Goal: Information Seeking & Learning: Learn about a topic

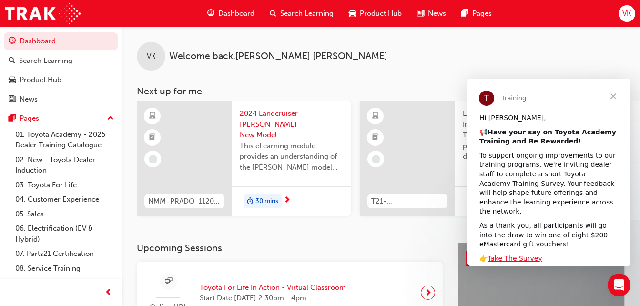
click at [614, 94] on span "Close" at bounding box center [614, 96] width 34 height 34
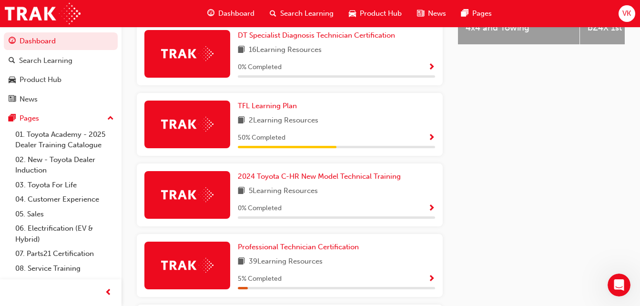
scroll to position [589, 0]
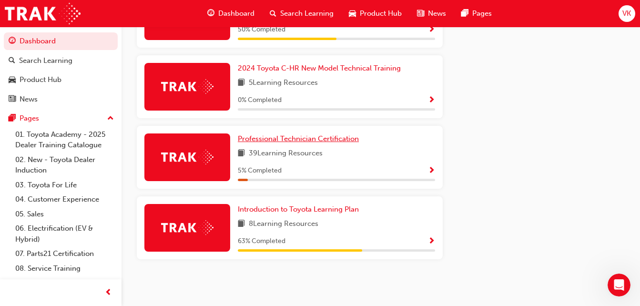
click at [311, 140] on span "Professional Technician Certification" at bounding box center [298, 138] width 121 height 9
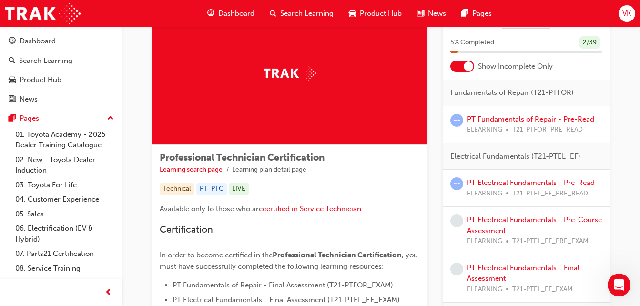
scroll to position [95, 0]
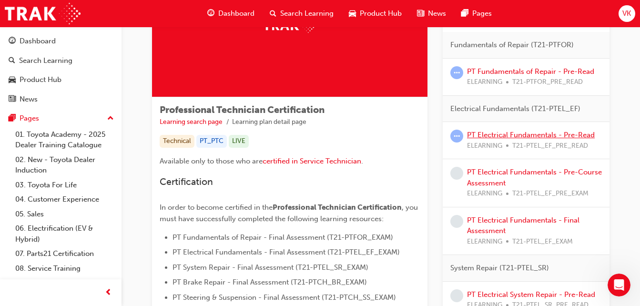
click at [538, 137] on link "PT Electrical Fundamentals - Pre-Read" at bounding box center [531, 135] width 128 height 9
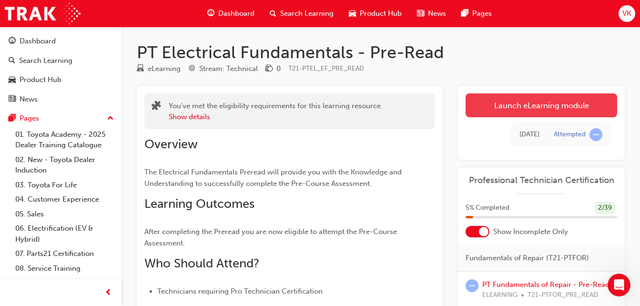
click at [514, 109] on link "Launch eLearning module" at bounding box center [542, 105] width 152 height 24
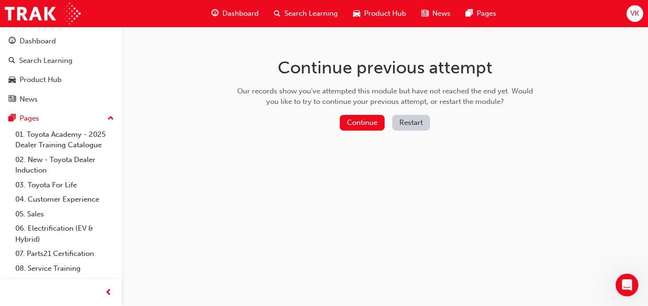
click at [412, 123] on button "Restart" at bounding box center [411, 123] width 38 height 16
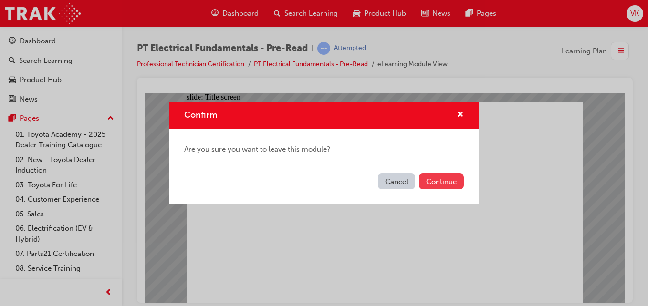
click at [432, 183] on button "Continue" at bounding box center [441, 182] width 45 height 16
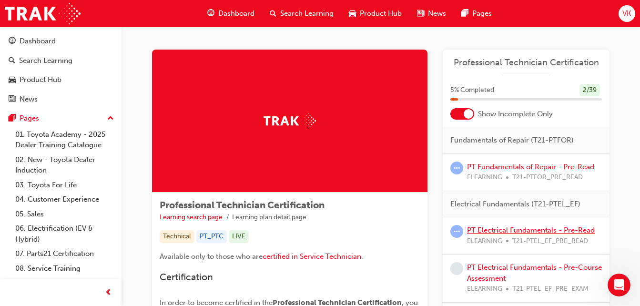
scroll to position [48, 0]
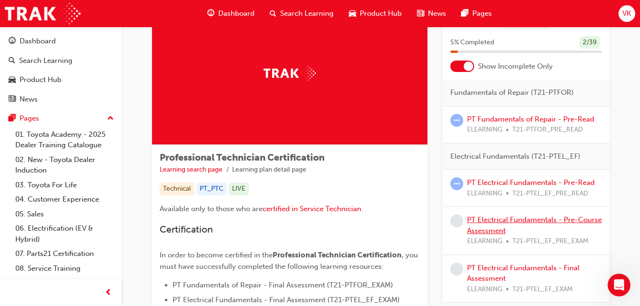
click at [511, 223] on link "PT Electrical Fundamentals - Pre-Course Assessment" at bounding box center [534, 226] width 135 height 20
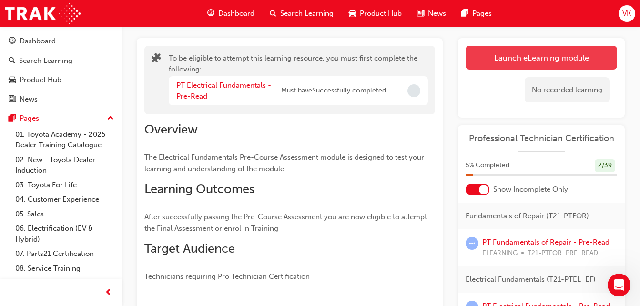
click at [525, 56] on button "Launch eLearning module" at bounding box center [542, 58] width 152 height 24
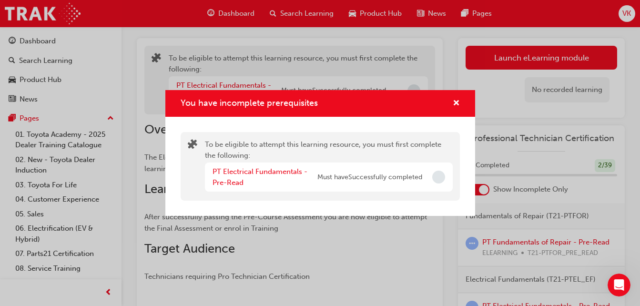
click at [440, 175] on span "Incomplete" at bounding box center [438, 177] width 13 height 13
click at [454, 101] on span "cross-icon" at bounding box center [456, 104] width 7 height 9
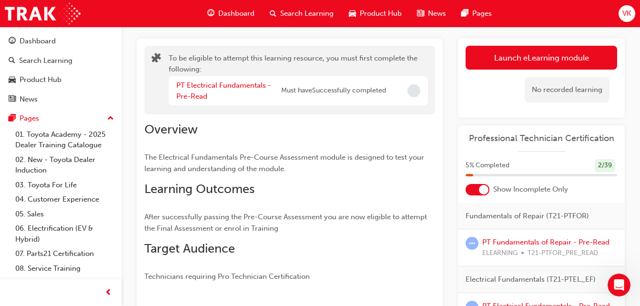
scroll to position [95, 0]
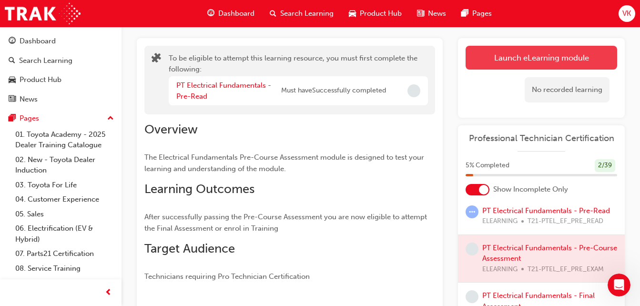
click at [543, 60] on button "Launch eLearning module" at bounding box center [542, 58] width 152 height 24
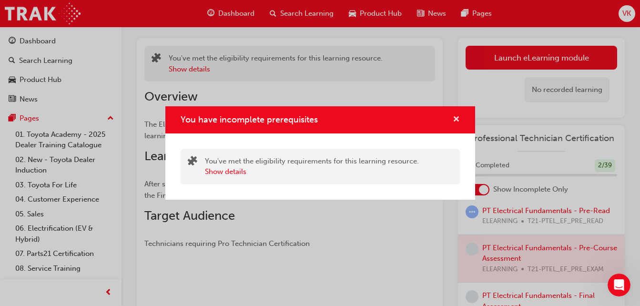
click at [455, 121] on span "cross-icon" at bounding box center [456, 120] width 7 height 9
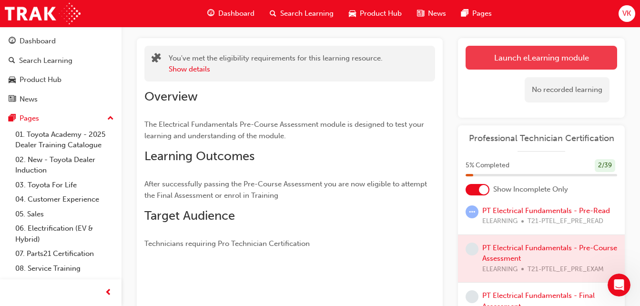
click at [510, 58] on button "Launch eLearning module" at bounding box center [542, 58] width 152 height 24
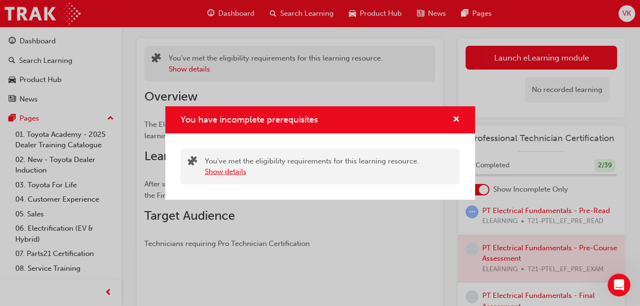
click at [228, 172] on button "Show details" at bounding box center [225, 171] width 41 height 11
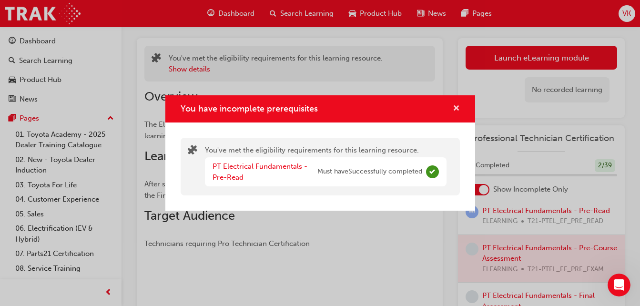
click at [459, 107] on span "cross-icon" at bounding box center [456, 109] width 7 height 9
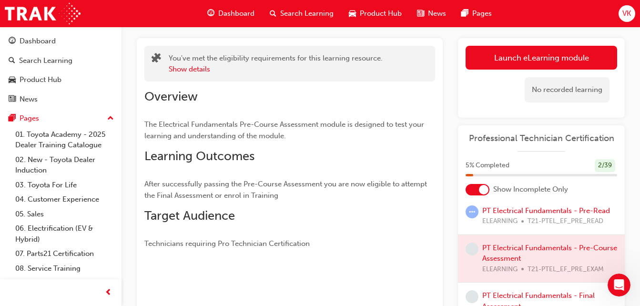
scroll to position [0, 0]
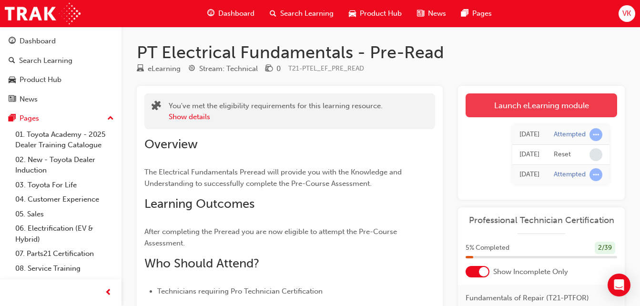
click at [546, 106] on link "Launch eLearning module" at bounding box center [542, 105] width 152 height 24
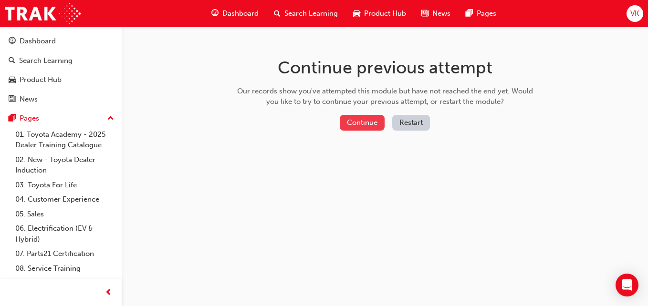
click at [371, 123] on button "Continue" at bounding box center [362, 123] width 45 height 16
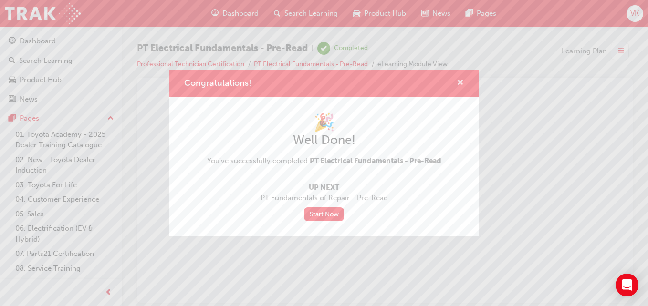
click at [457, 79] on span "cross-icon" at bounding box center [459, 83] width 7 height 9
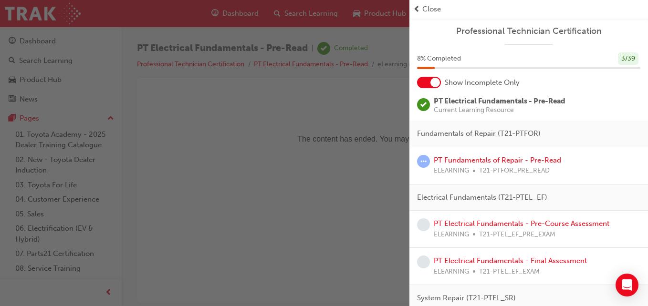
click at [351, 125] on div "button" at bounding box center [204, 153] width 409 height 306
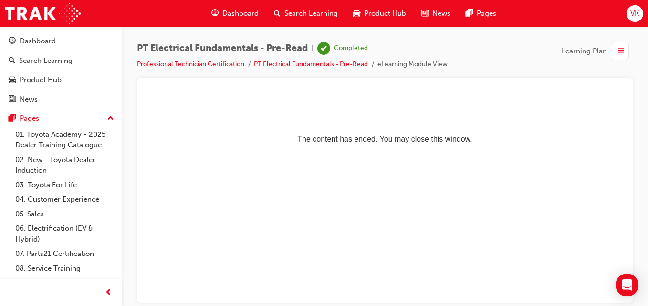
click at [329, 65] on link "PT Electrical Fundamentals - Pre-Read" at bounding box center [311, 64] width 114 height 8
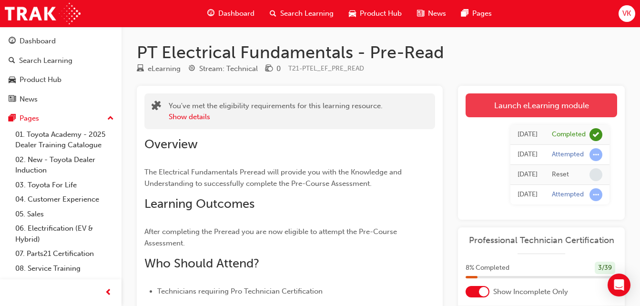
click at [475, 101] on link "Launch eLearning module" at bounding box center [542, 105] width 152 height 24
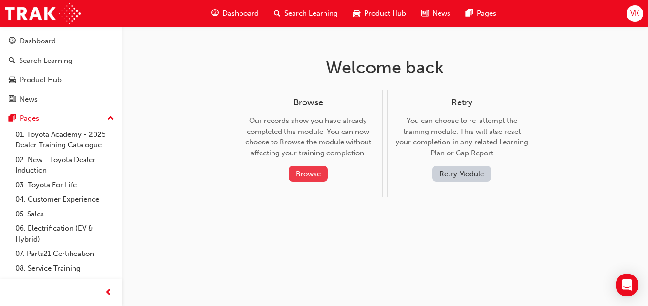
click at [307, 177] on button "Browse" at bounding box center [307, 174] width 39 height 16
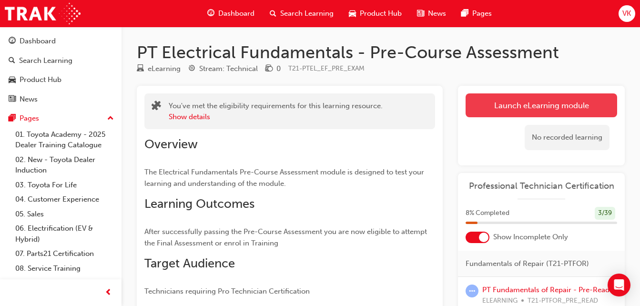
click at [504, 107] on link "Launch eLearning module" at bounding box center [542, 105] width 152 height 24
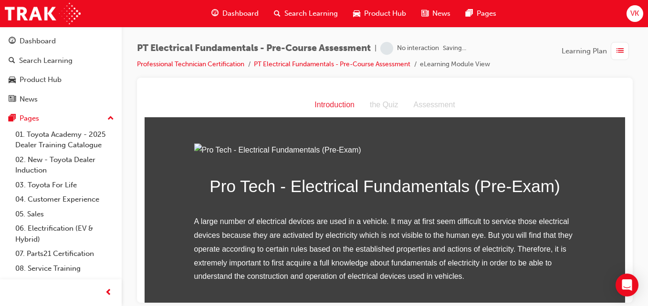
scroll to position [135, 0]
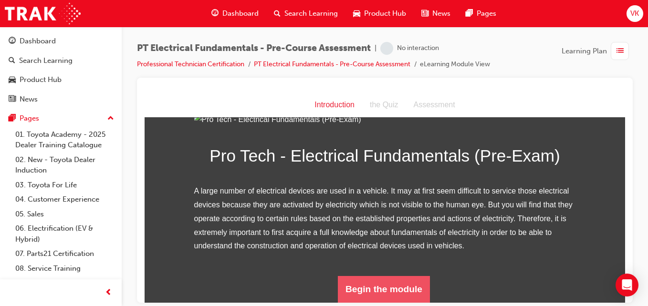
click at [354, 289] on button "Begin the module" at bounding box center [384, 289] width 92 height 27
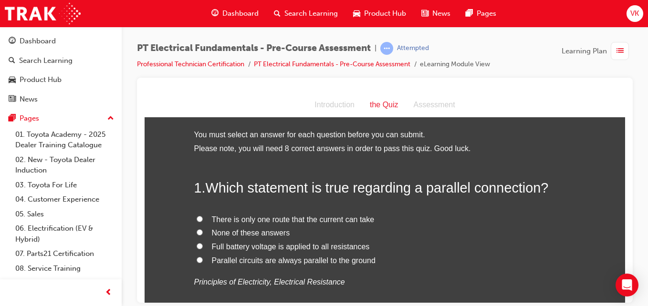
scroll to position [48, 0]
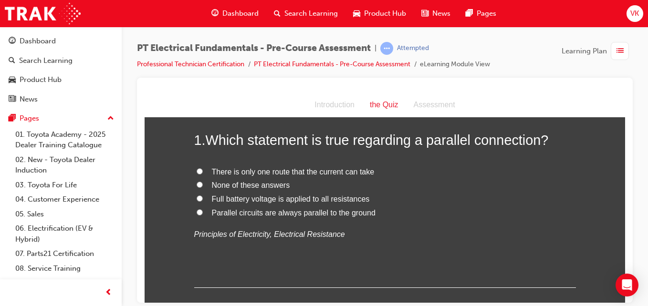
click at [196, 197] on input "Full battery voltage is applied to all resistances" at bounding box center [199, 198] width 6 height 6
radio input "true"
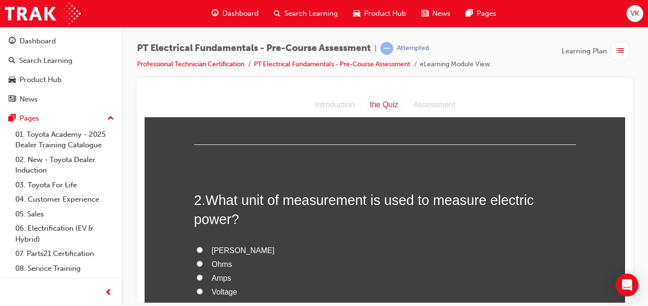
scroll to position [238, 0]
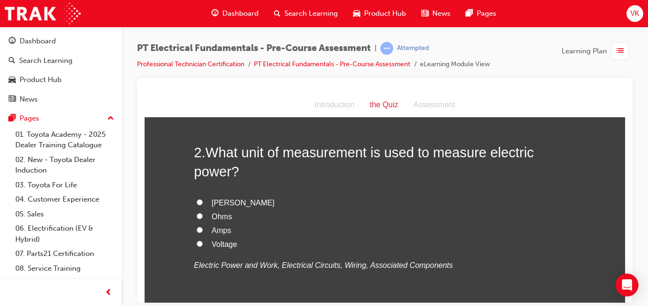
click at [196, 243] on input "Voltage" at bounding box center [199, 243] width 6 height 6
radio input "true"
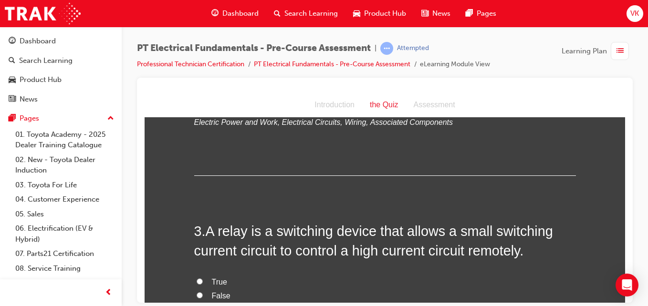
scroll to position [477, 0]
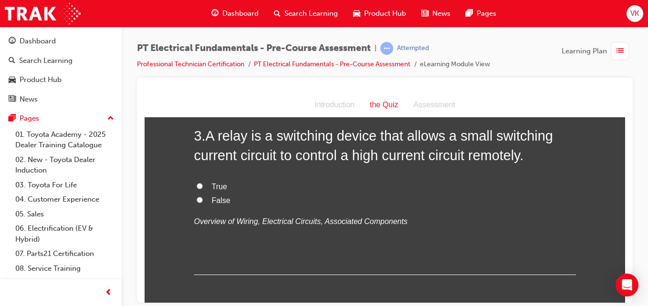
click at [196, 186] on input "True" at bounding box center [199, 186] width 6 height 6
radio input "true"
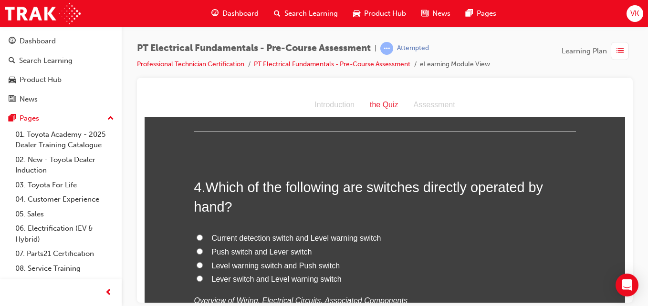
scroll to position [668, 0]
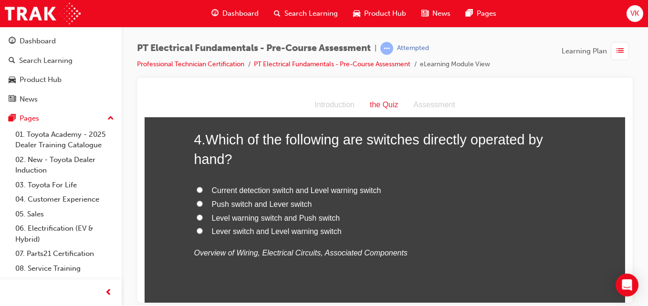
click at [196, 230] on input "Lever switch and Level warning switch" at bounding box center [199, 230] width 6 height 6
radio input "true"
click at [196, 203] on input "Push switch and Lever switch" at bounding box center [199, 203] width 6 height 6
radio input "true"
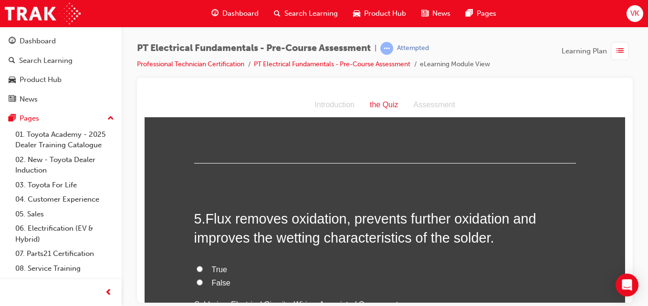
scroll to position [858, 0]
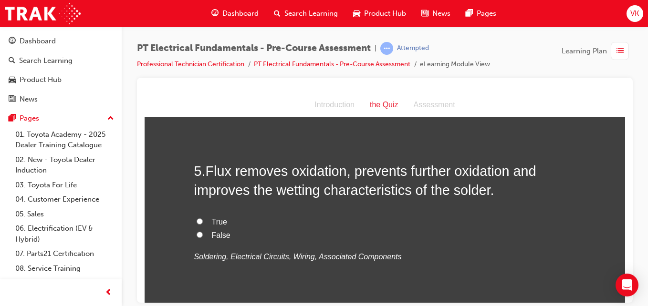
click at [196, 220] on input "True" at bounding box center [199, 221] width 6 height 6
radio input "true"
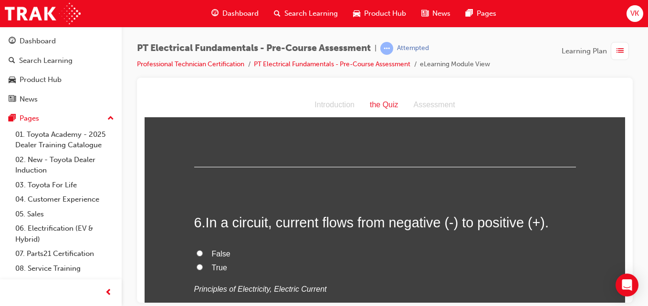
scroll to position [1049, 0]
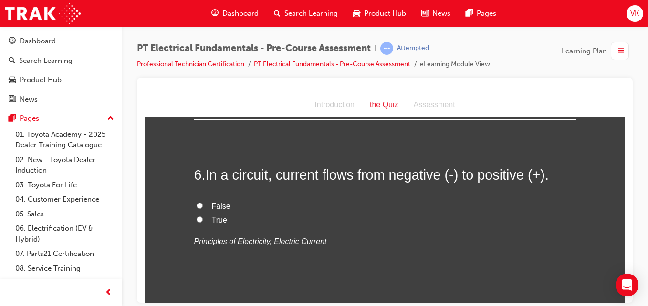
click at [196, 219] on input "True" at bounding box center [199, 219] width 6 height 6
radio input "true"
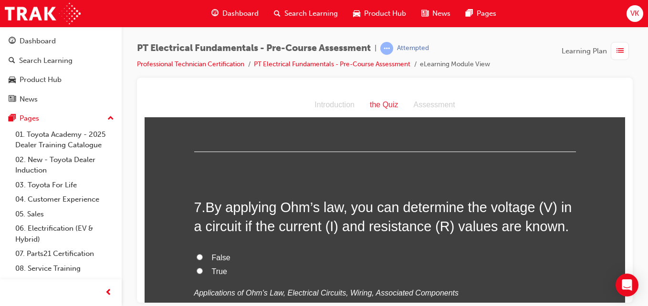
scroll to position [1240, 0]
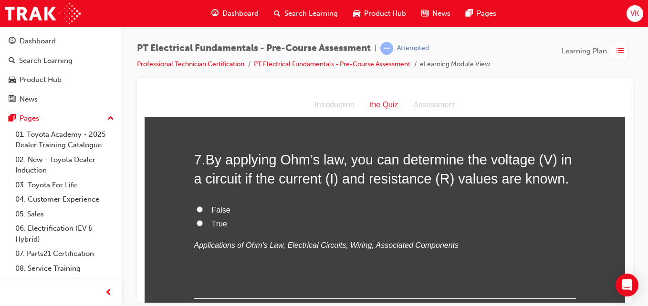
click at [196, 225] on input "True" at bounding box center [199, 223] width 6 height 6
radio input "true"
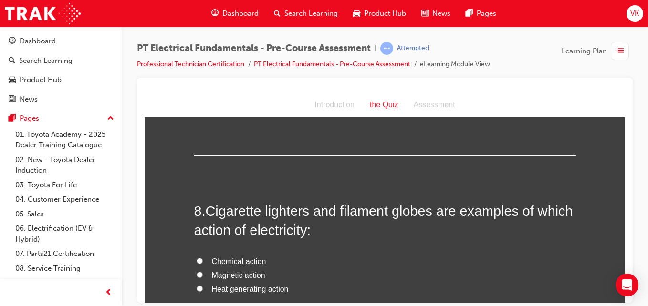
scroll to position [1431, 0]
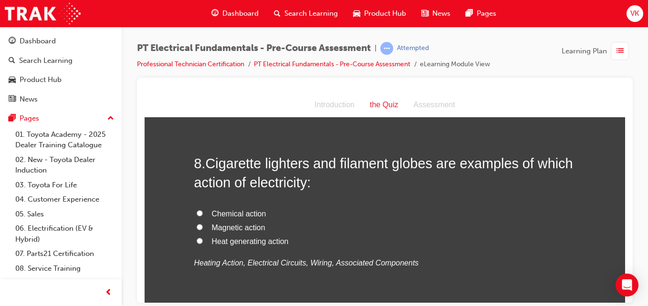
click at [196, 241] on input "Heat generating action" at bounding box center [199, 240] width 6 height 6
radio input "true"
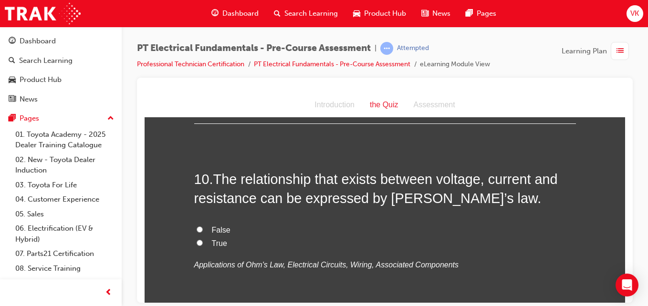
scroll to position [1669, 0]
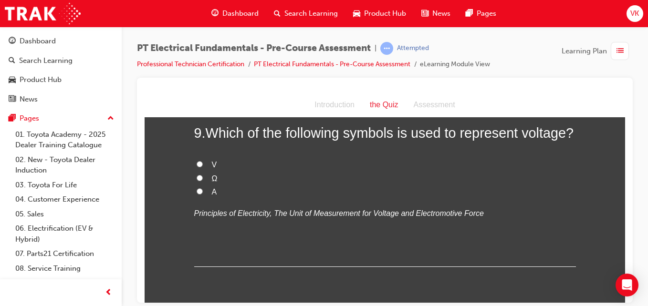
click at [196, 164] on input "V" at bounding box center [199, 164] width 6 height 6
radio input "true"
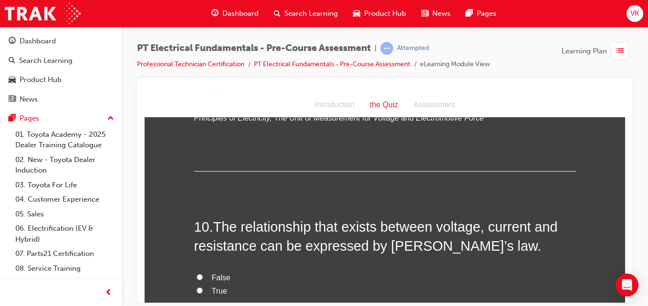
scroll to position [1812, 0]
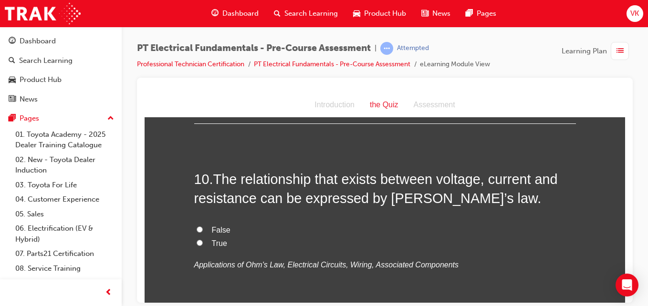
click at [196, 243] on input "True" at bounding box center [199, 242] width 6 height 6
radio input "true"
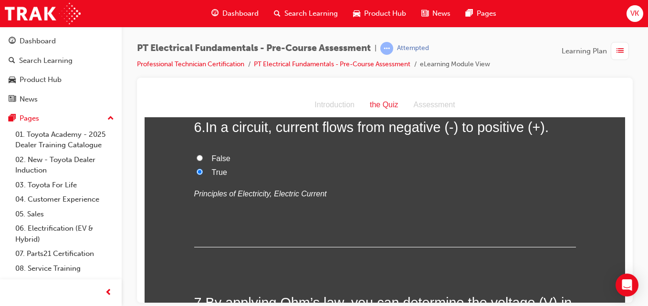
scroll to position [1049, 0]
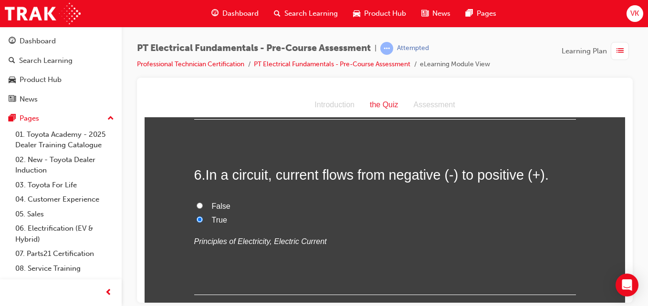
click at [196, 206] on input "False" at bounding box center [199, 205] width 6 height 6
radio input "true"
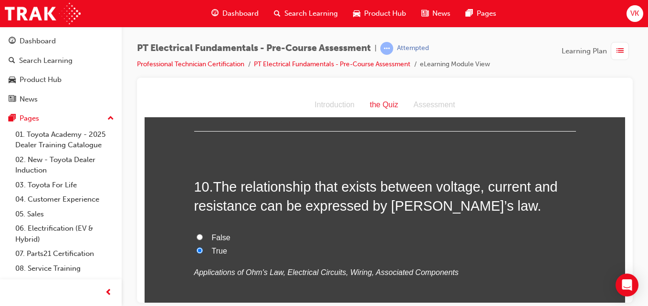
scroll to position [1900, 0]
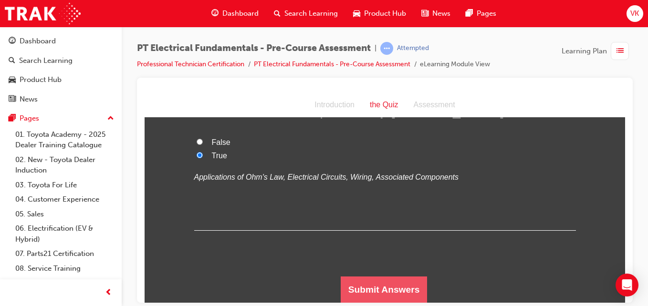
click at [390, 293] on button "Submit Answers" at bounding box center [383, 289] width 87 height 27
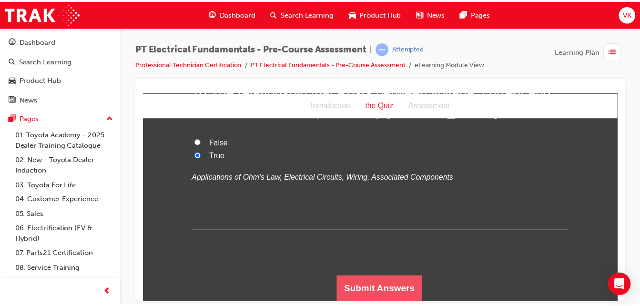
scroll to position [0, 0]
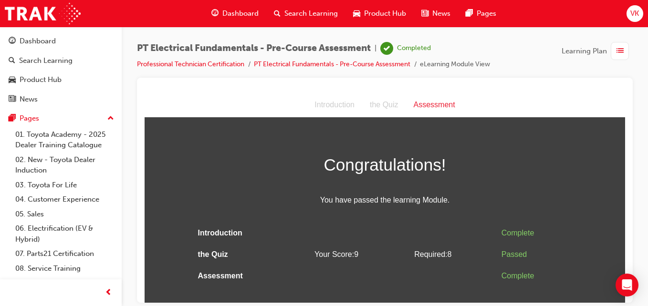
drag, startPoint x: 649, startPoint y: 100, endPoint x: 649, endPoint y: 198, distance: 98.7
click at [647, 198] on html "Your version of Internet Explorer is outdated and not supported. Please upgrade…" at bounding box center [324, 153] width 648 height 306
drag, startPoint x: 772, startPoint y: 289, endPoint x: 611, endPoint y: 154, distance: 210.1
click at [30, 45] on div "Dashboard" at bounding box center [38, 41] width 36 height 11
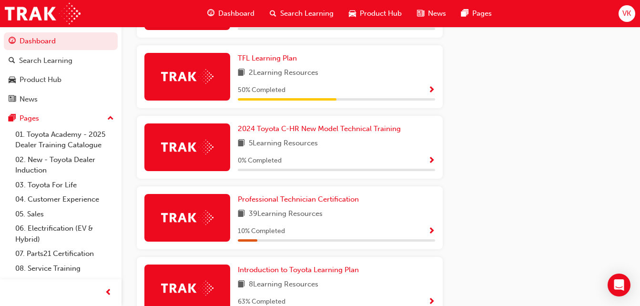
scroll to position [589, 0]
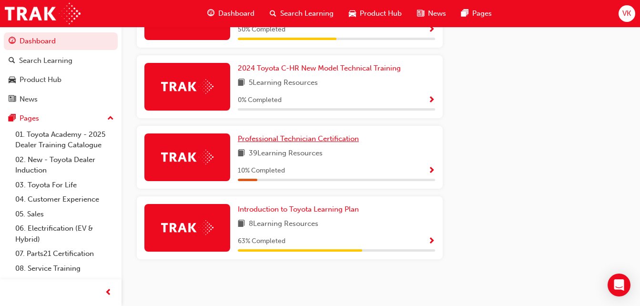
click at [337, 144] on link "Professional Technician Certification" at bounding box center [300, 139] width 125 height 11
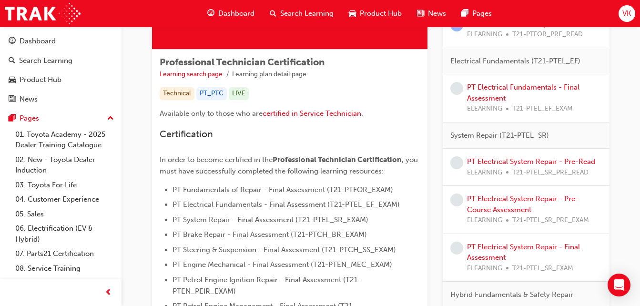
scroll to position [95, 0]
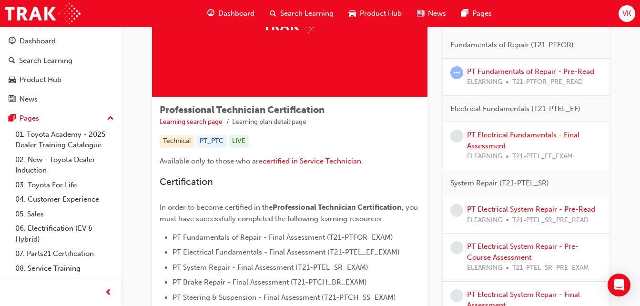
click at [540, 132] on link "PT Electrical Fundamentals - Final Assessment" at bounding box center [523, 141] width 113 height 20
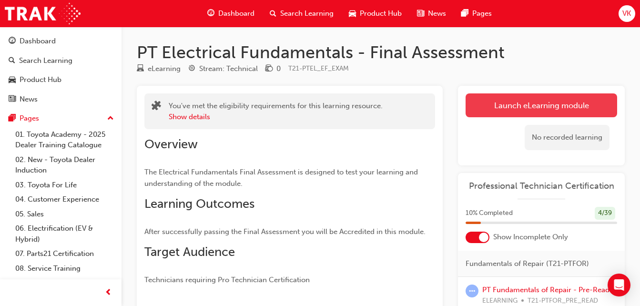
click at [535, 107] on link "Launch eLearning module" at bounding box center [542, 105] width 152 height 24
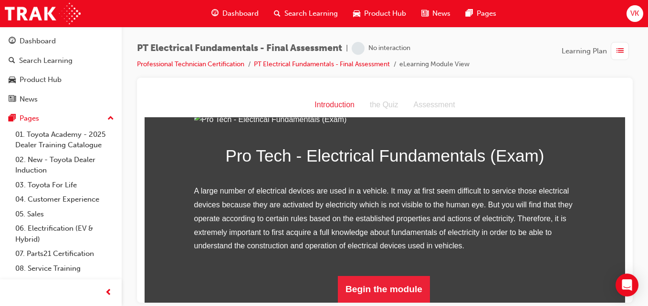
scroll to position [135, 0]
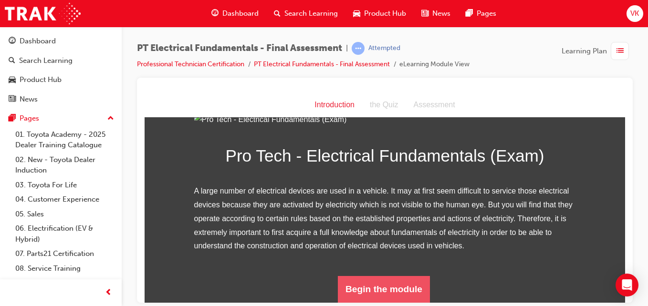
click at [387, 281] on button "Begin the module" at bounding box center [384, 289] width 92 height 27
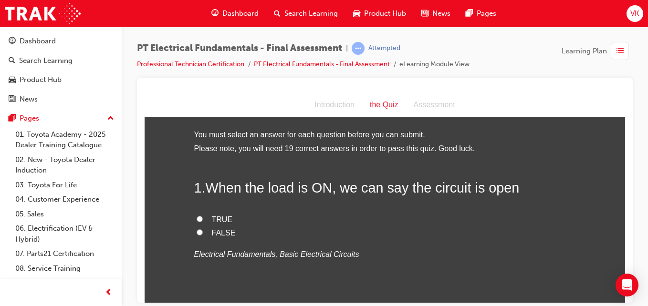
click at [196, 232] on input "FALSE" at bounding box center [199, 232] width 6 height 6
radio input "true"
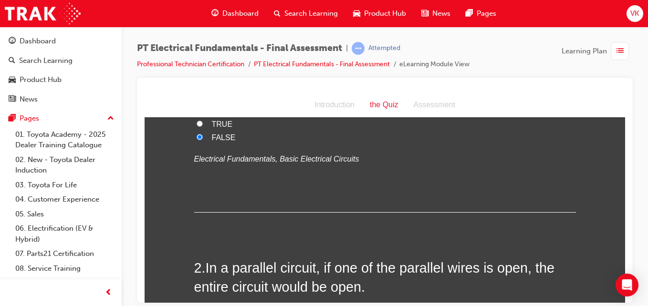
scroll to position [191, 0]
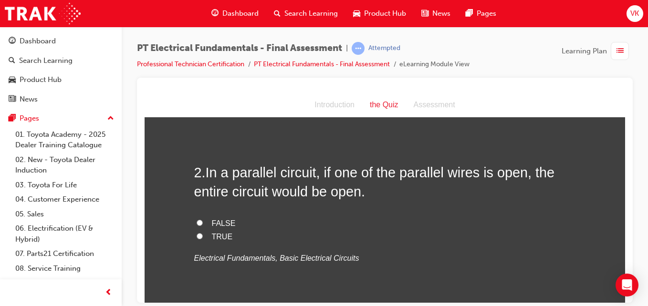
click at [196, 223] on input "FALSE" at bounding box center [199, 222] width 6 height 6
radio input "true"
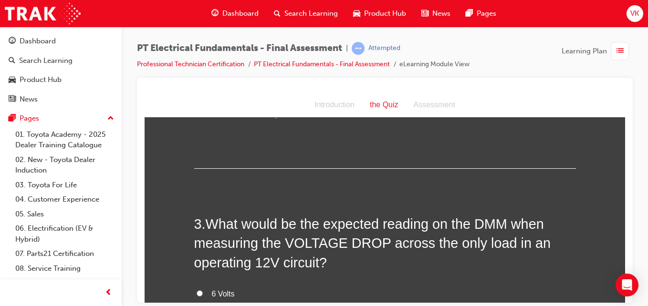
scroll to position [429, 0]
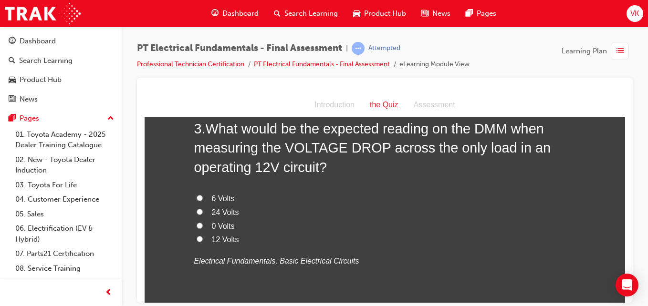
click at [196, 225] on input "0 Volts" at bounding box center [199, 225] width 6 height 6
radio input "true"
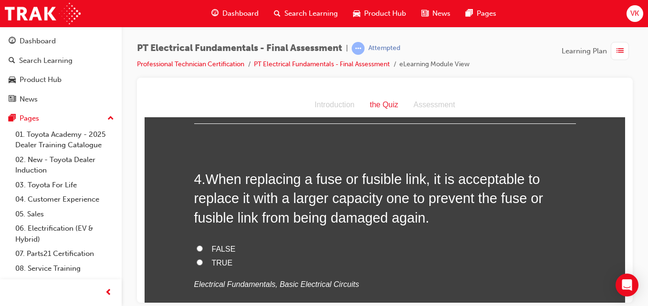
scroll to position [668, 0]
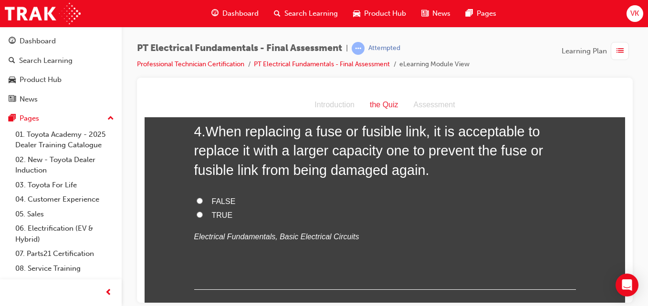
click at [196, 213] on input "TRUE" at bounding box center [199, 214] width 6 height 6
radio input "true"
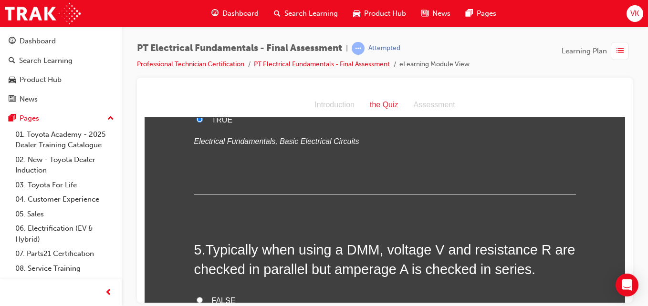
scroll to position [811, 0]
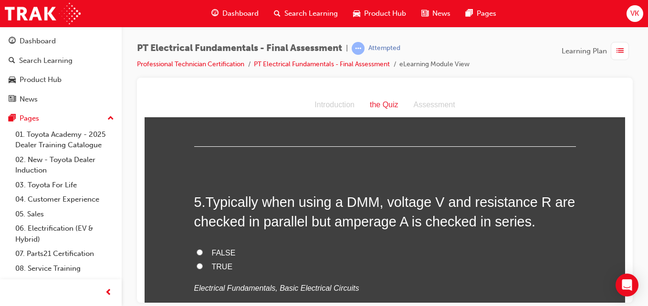
click at [196, 265] on input "TRUE" at bounding box center [199, 266] width 6 height 6
radio input "true"
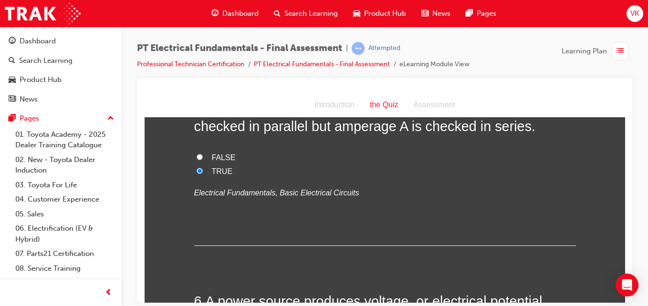
scroll to position [1001, 0]
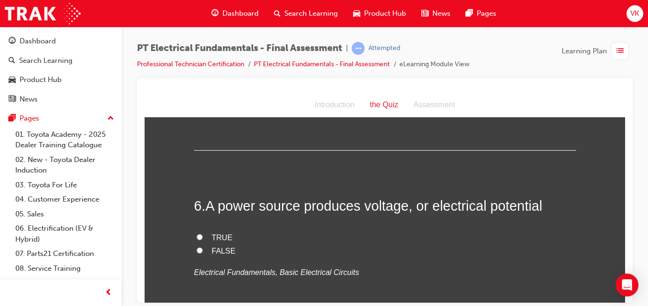
click at [196, 237] on input "TRUE" at bounding box center [199, 237] width 6 height 6
radio input "true"
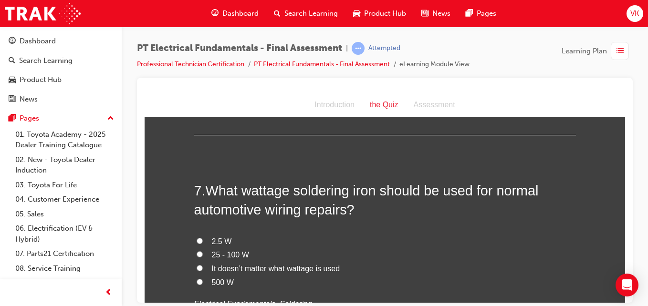
scroll to position [1240, 0]
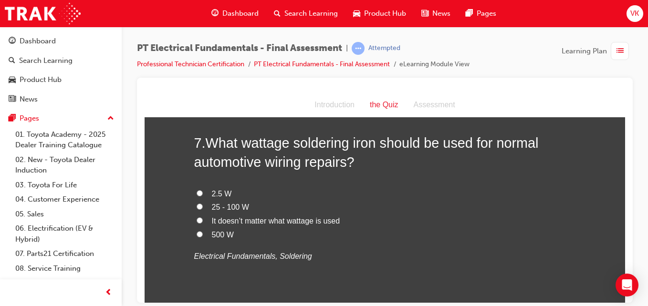
click at [196, 220] on input "It doesn’t matter what wattage is used" at bounding box center [199, 220] width 6 height 6
radio input "true"
click at [196, 206] on input "25 - 100 W" at bounding box center [199, 206] width 6 height 6
radio input "true"
click at [196, 193] on input "2.5 W" at bounding box center [199, 193] width 6 height 6
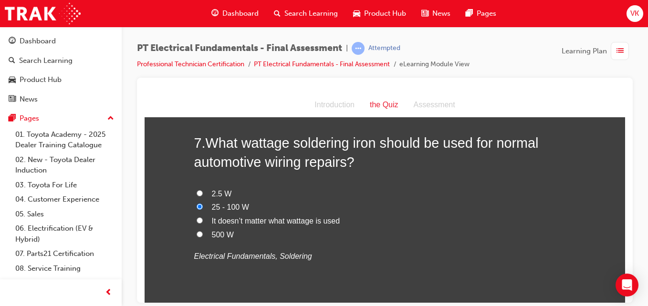
radio input "true"
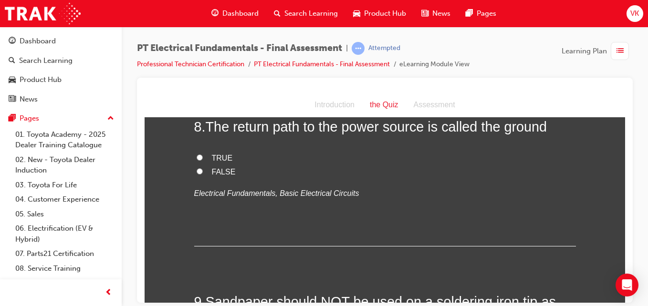
scroll to position [1431, 0]
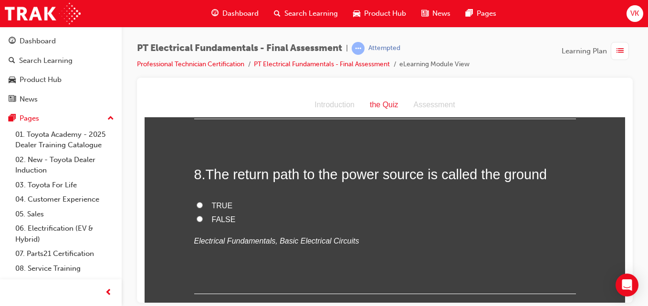
click at [197, 205] on input "TRUE" at bounding box center [199, 205] width 6 height 6
radio input "true"
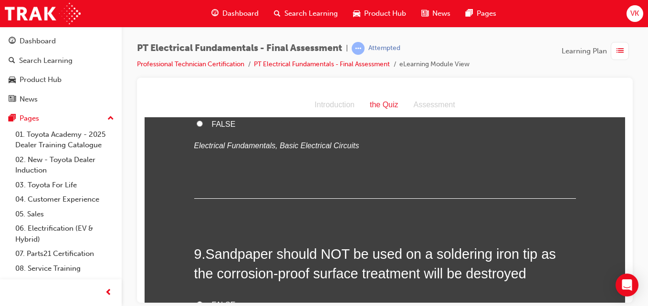
scroll to position [1574, 0]
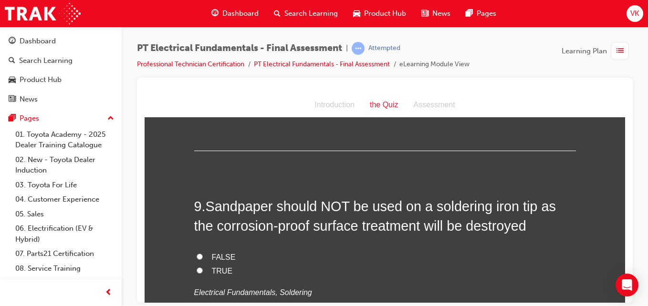
click at [196, 270] on input "TRUE" at bounding box center [199, 270] width 6 height 6
radio input "true"
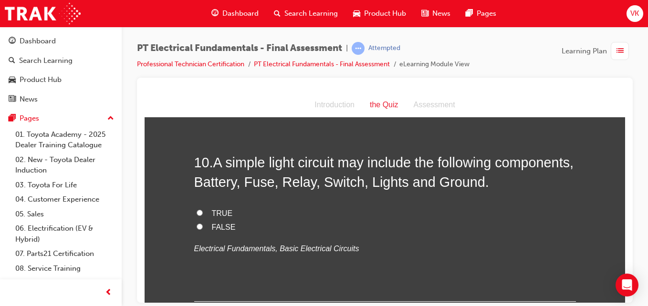
scroll to position [1860, 0]
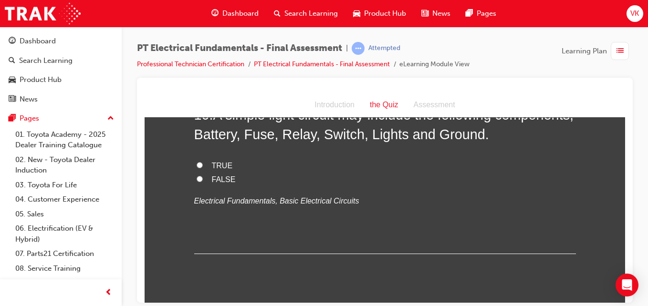
click at [196, 163] on input "TRUE" at bounding box center [199, 165] width 6 height 6
radio input "true"
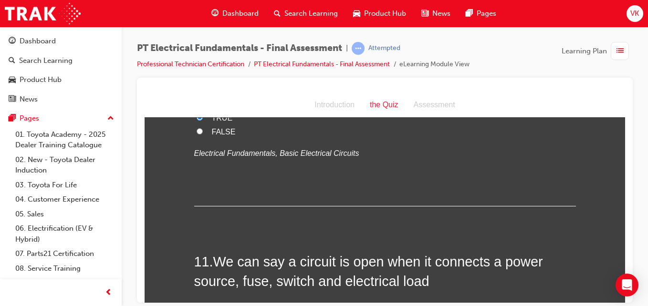
scroll to position [2003, 0]
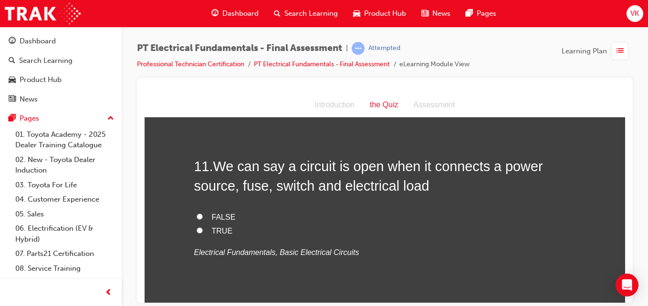
click at [196, 215] on input "FALSE" at bounding box center [199, 216] width 6 height 6
radio input "true"
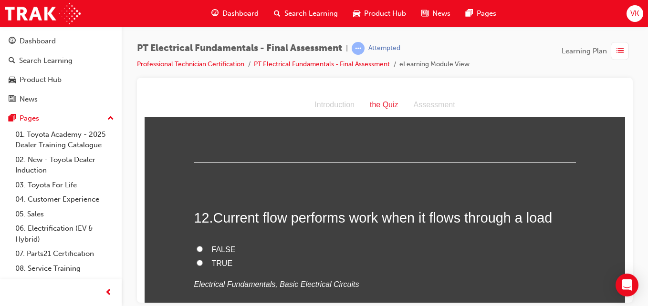
scroll to position [2193, 0]
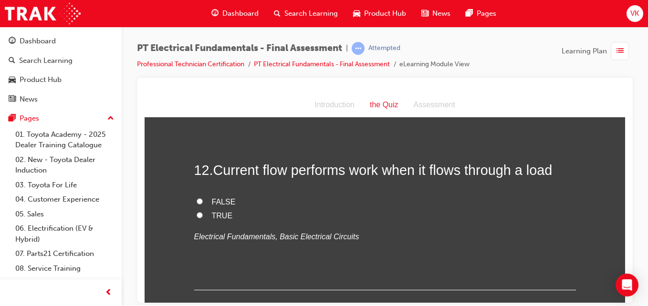
click at [196, 216] on input "TRUE" at bounding box center [199, 215] width 6 height 6
radio input "true"
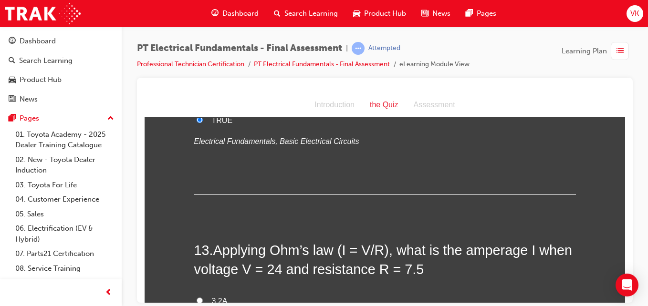
scroll to position [2384, 0]
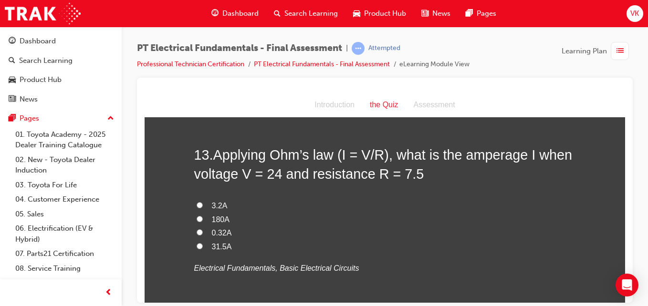
click at [196, 202] on input "3.2A" at bounding box center [199, 205] width 6 height 6
radio input "true"
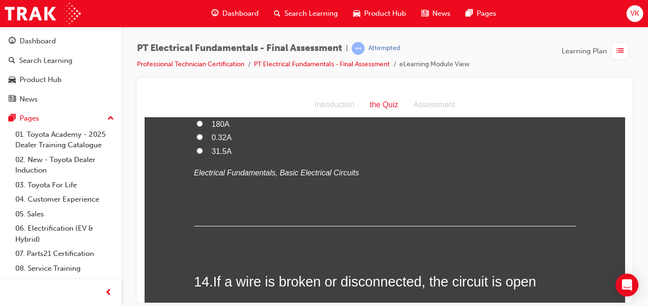
scroll to position [2575, 0]
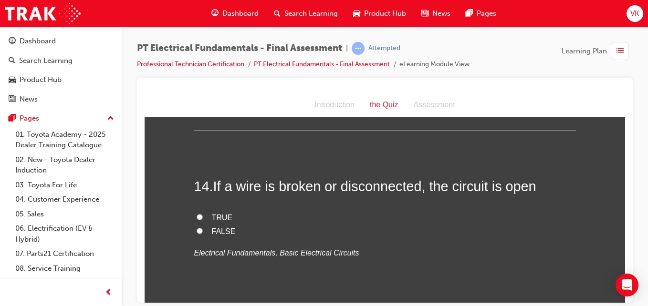
click at [196, 219] on input "TRUE" at bounding box center [199, 217] width 6 height 6
radio input "true"
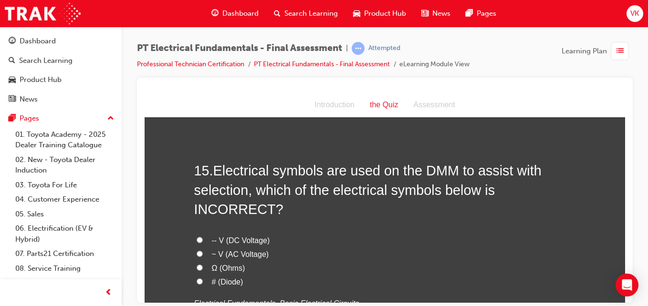
scroll to position [2813, 0]
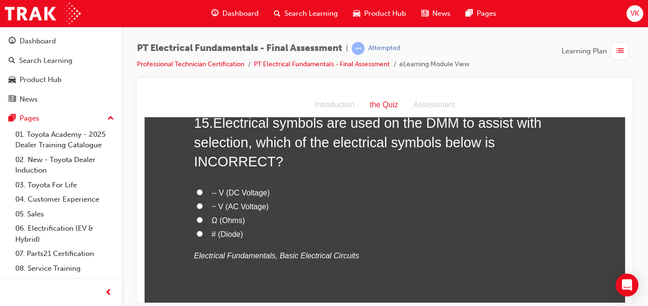
click at [196, 189] on input "-- V (DC Voltage)" at bounding box center [199, 192] width 6 height 6
radio input "true"
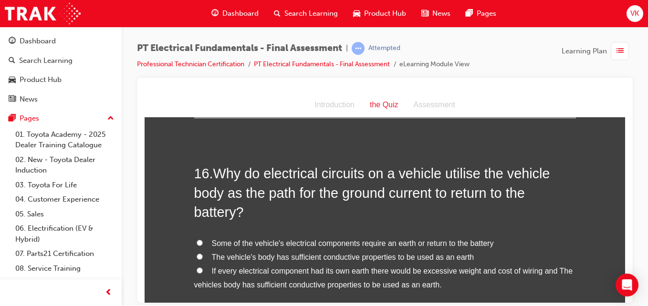
scroll to position [3052, 0]
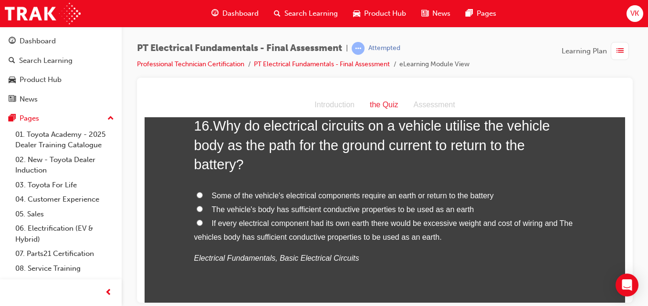
click at [198, 219] on input "If every electrical component had its own earth there would be excessive weight…" at bounding box center [199, 222] width 6 height 6
radio input "true"
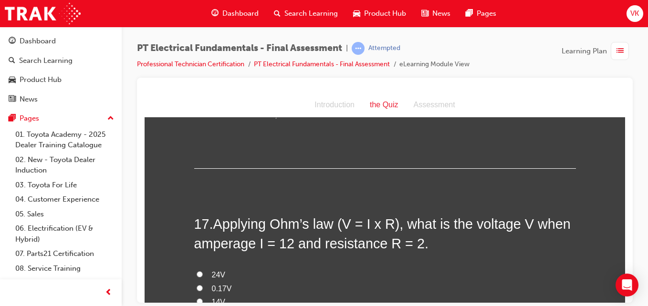
scroll to position [3243, 0]
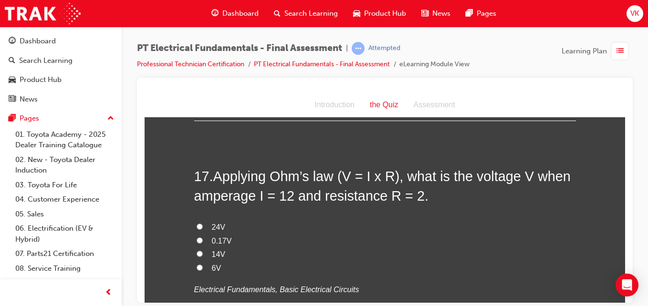
click at [196, 223] on input "24V" at bounding box center [199, 226] width 6 height 6
radio input "true"
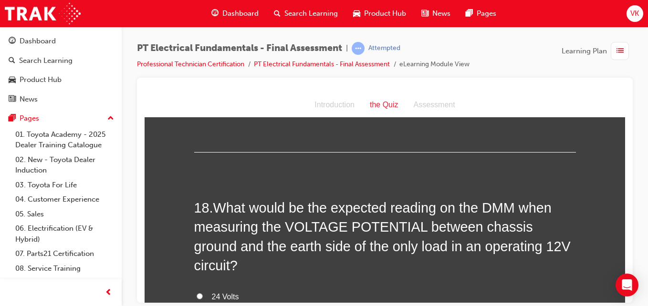
scroll to position [3481, 0]
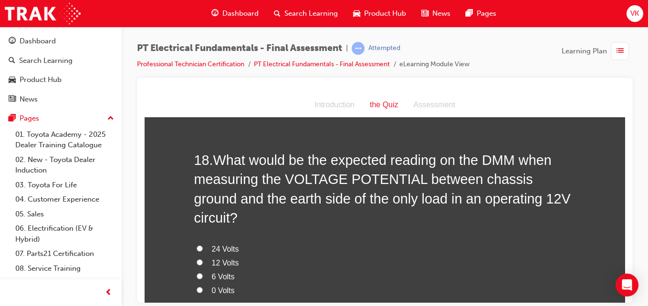
click at [196, 287] on input "0 Volts" at bounding box center [199, 290] width 6 height 6
radio input "true"
click at [198, 259] on input "12 Volts" at bounding box center [199, 262] width 6 height 6
radio input "true"
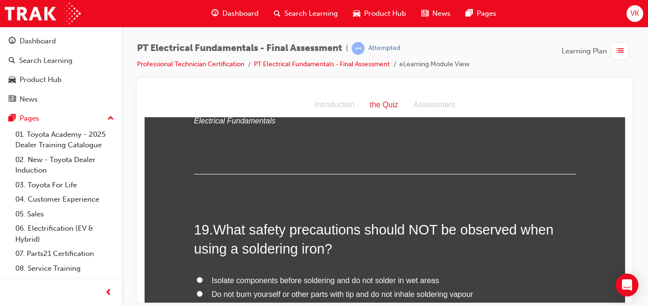
scroll to position [3719, 0]
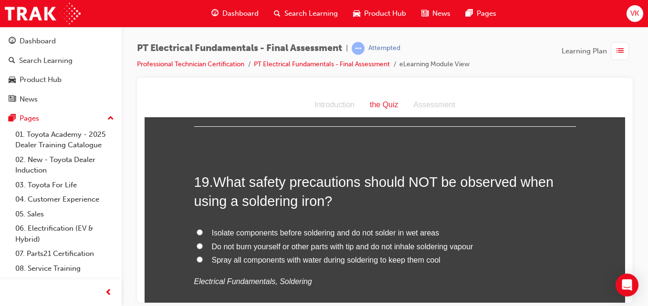
click at [196, 256] on input "Spray all components with water during soldering to keep them cool" at bounding box center [199, 259] width 6 height 6
radio input "true"
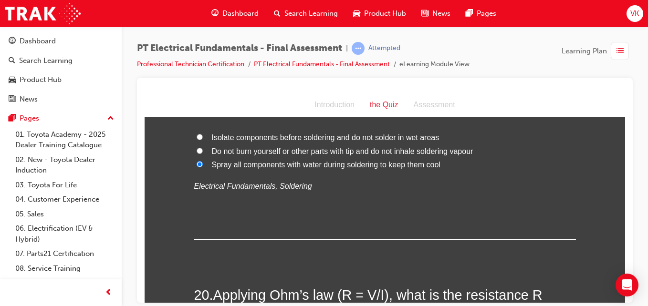
scroll to position [3910, 0]
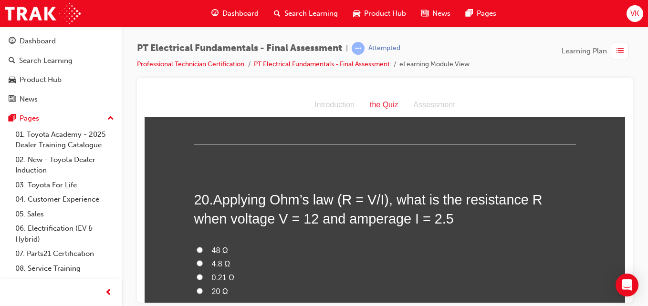
click at [196, 260] on input "4.8 Ω" at bounding box center [199, 263] width 6 height 6
radio input "true"
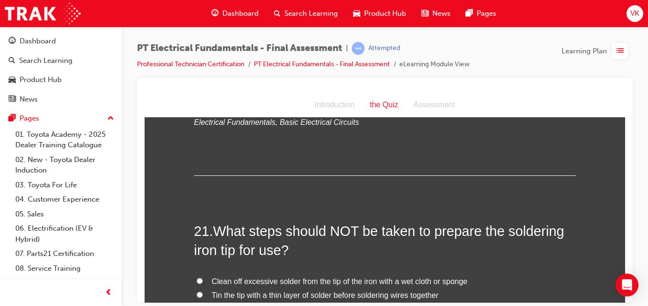
scroll to position [4149, 0]
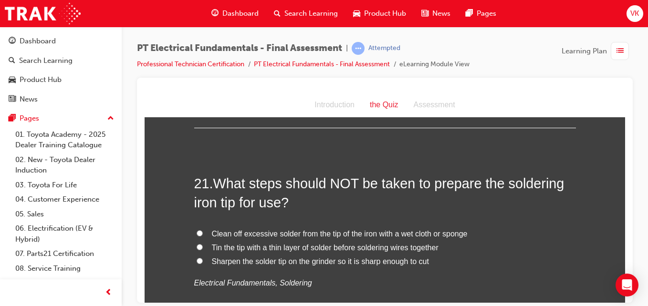
click at [196, 257] on input "Sharpen the solder tip on the grinder so it is sharp enough to cut" at bounding box center [199, 260] width 6 height 6
radio input "true"
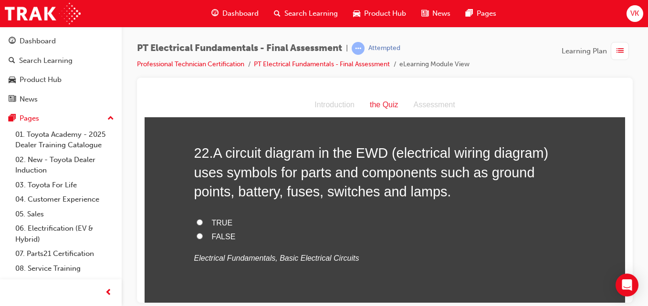
scroll to position [4339, 0]
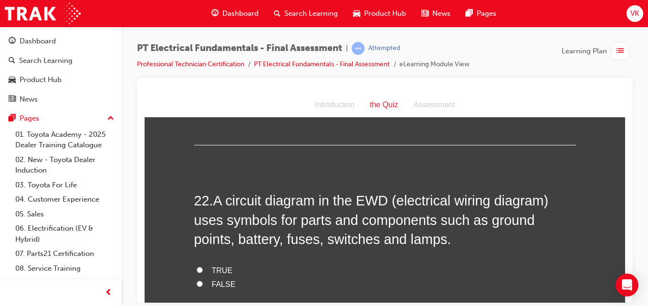
click at [197, 267] on input "TRUE" at bounding box center [199, 270] width 6 height 6
radio input "true"
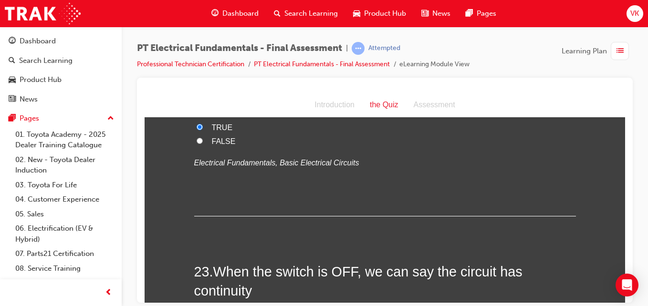
scroll to position [4530, 0]
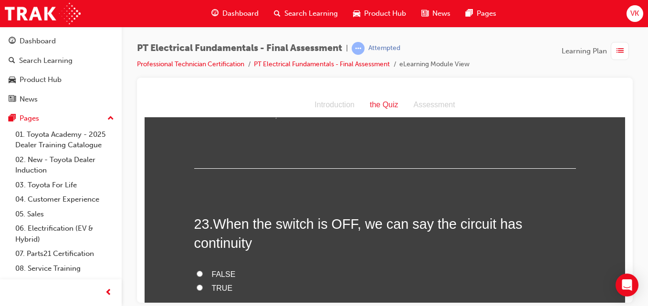
click at [196, 270] on input "FALSE" at bounding box center [199, 273] width 6 height 6
radio input "true"
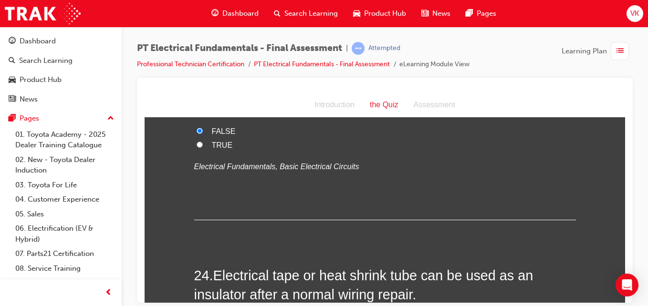
scroll to position [4721, 0]
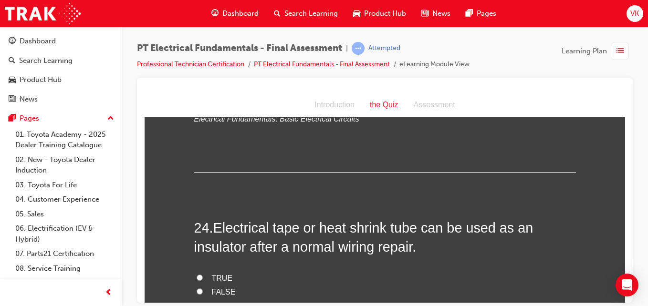
click at [196, 274] on input "TRUE" at bounding box center [199, 277] width 6 height 6
radio input "true"
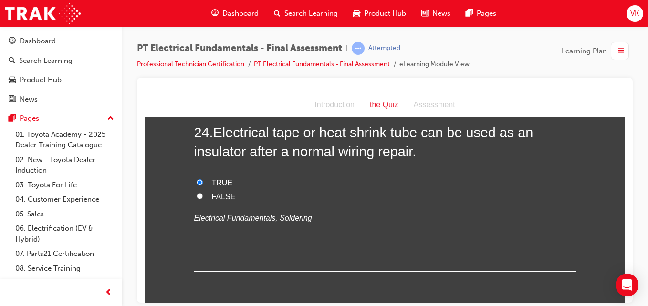
scroll to position [4818, 0]
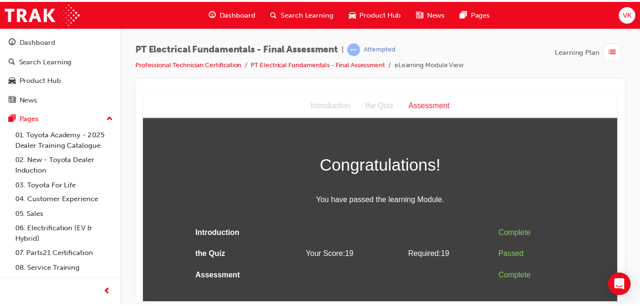
scroll to position [0, 0]
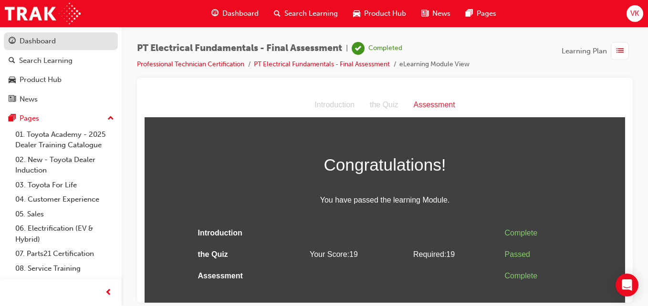
click at [23, 41] on div "Dashboard" at bounding box center [38, 41] width 36 height 11
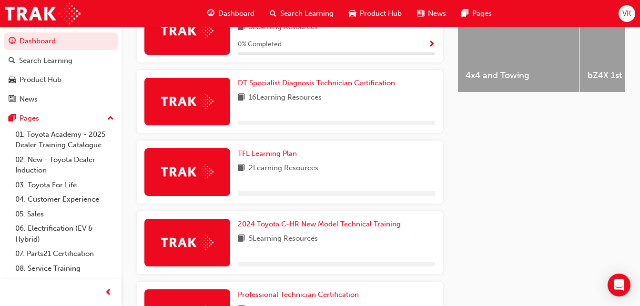
scroll to position [572, 0]
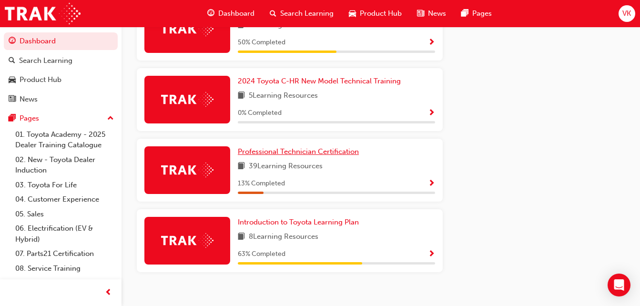
click at [309, 155] on span "Professional Technician Certification" at bounding box center [298, 151] width 121 height 9
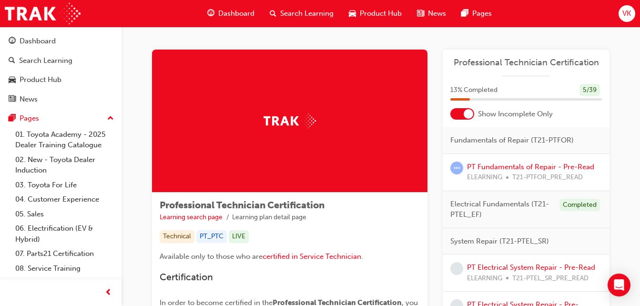
scroll to position [48, 0]
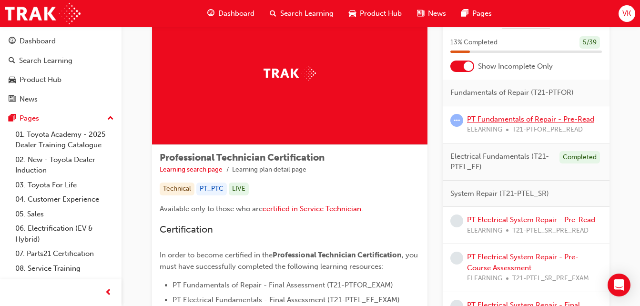
click at [526, 118] on link "PT Fundamentals of Repair - Pre-Read" at bounding box center [530, 119] width 127 height 9
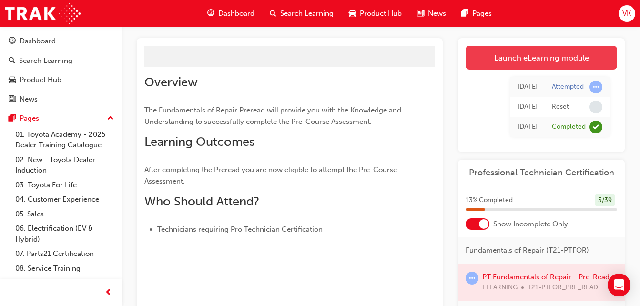
click at [535, 56] on link "Launch eLearning module" at bounding box center [542, 58] width 152 height 24
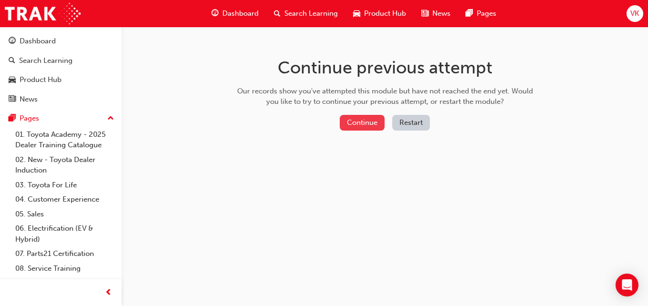
click at [376, 126] on button "Continue" at bounding box center [362, 123] width 45 height 16
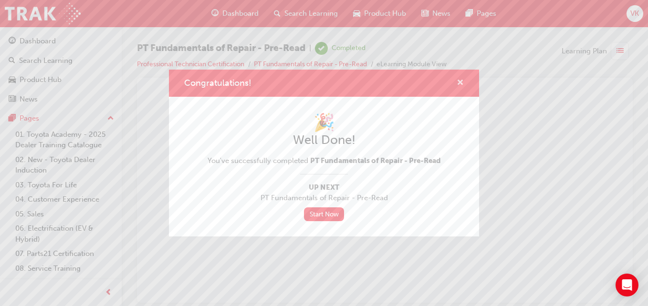
click at [458, 81] on span "cross-icon" at bounding box center [459, 83] width 7 height 9
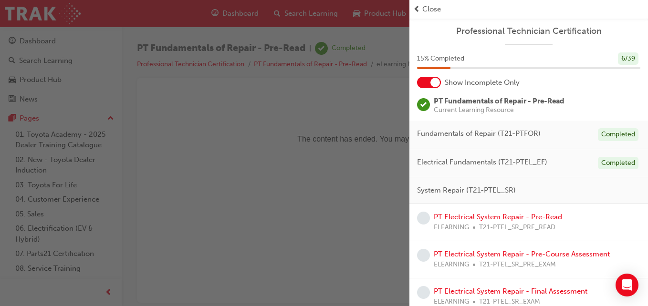
click at [416, 10] on span "prev-icon" at bounding box center [416, 9] width 7 height 11
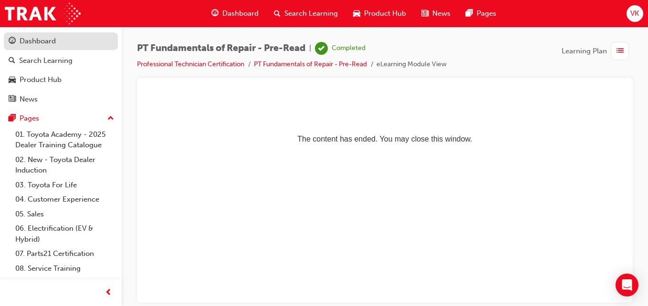
click at [26, 45] on div "Dashboard" at bounding box center [38, 41] width 36 height 11
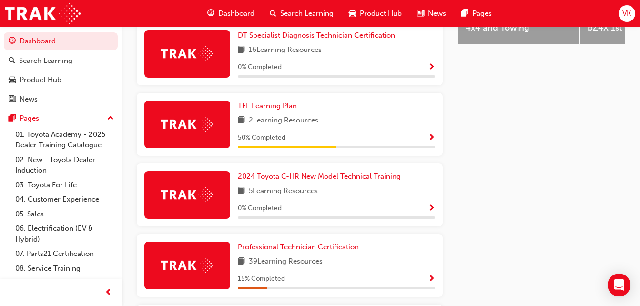
scroll to position [572, 0]
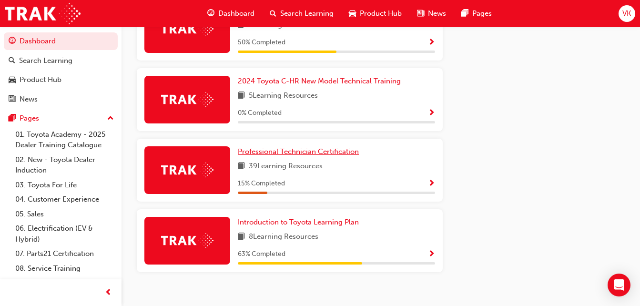
click at [334, 154] on span "Professional Technician Certification" at bounding box center [298, 151] width 121 height 9
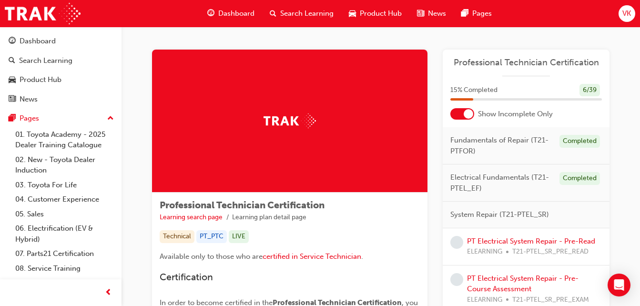
click at [541, 144] on span "Fundamentals of Repair (T21-PTFOR)" at bounding box center [502, 145] width 102 height 21
click at [564, 138] on div "Completed" at bounding box center [580, 141] width 41 height 13
click at [513, 143] on span "Fundamentals of Repair (T21-PTFOR)" at bounding box center [502, 145] width 102 height 21
click at [504, 196] on div "Electrical Fundamentals (T21-PTEL_EF) Completed" at bounding box center [526, 183] width 167 height 37
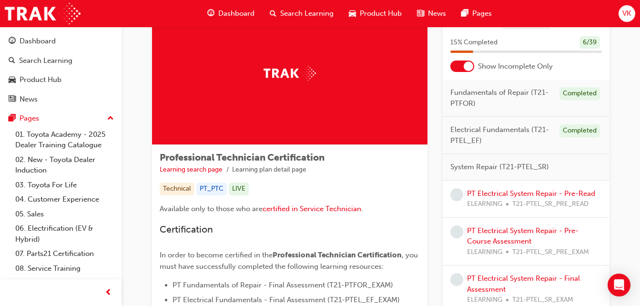
scroll to position [143, 0]
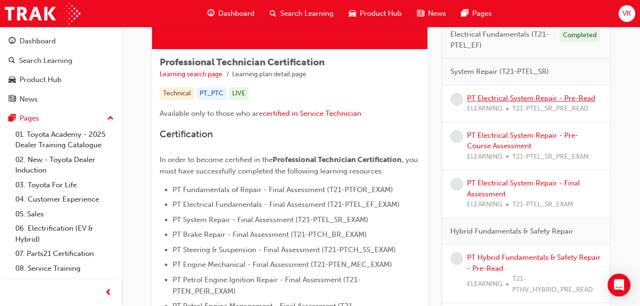
click at [534, 99] on link "PT Electrical System Repair - Pre-Read" at bounding box center [531, 98] width 128 height 9
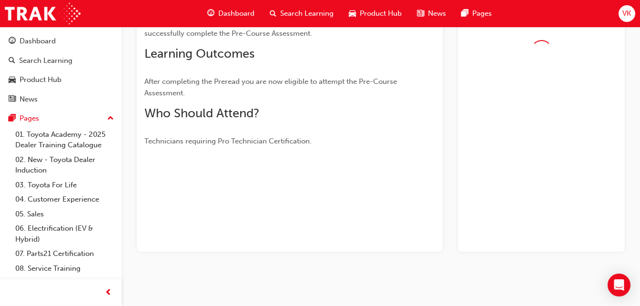
scroll to position [143, 0]
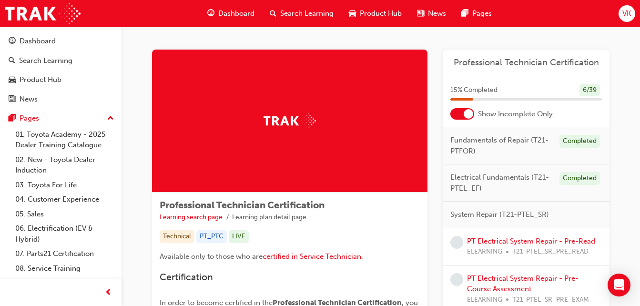
scroll to position [95, 0]
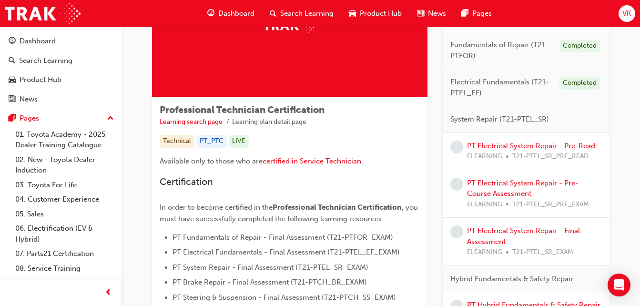
click at [535, 146] on link "PT Electrical System Repair - Pre-Read" at bounding box center [531, 146] width 128 height 9
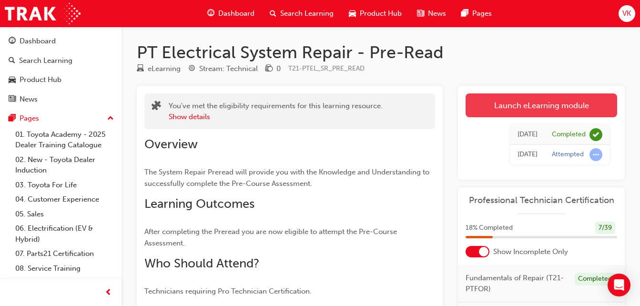
click at [531, 107] on link "Launch eLearning module" at bounding box center [542, 105] width 152 height 24
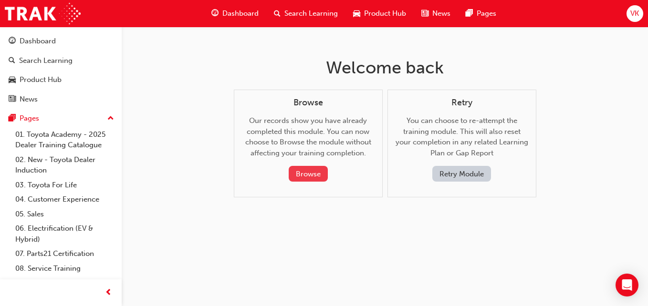
click at [315, 173] on button "Browse" at bounding box center [307, 174] width 39 height 16
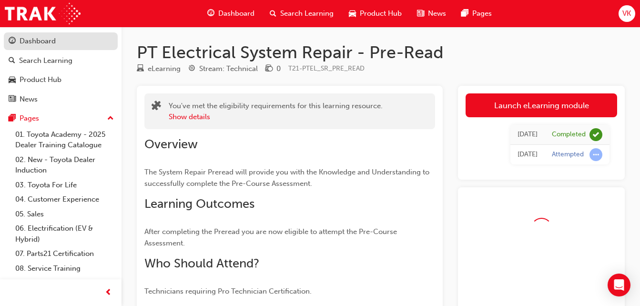
click at [19, 45] on div "Dashboard" at bounding box center [61, 41] width 104 height 12
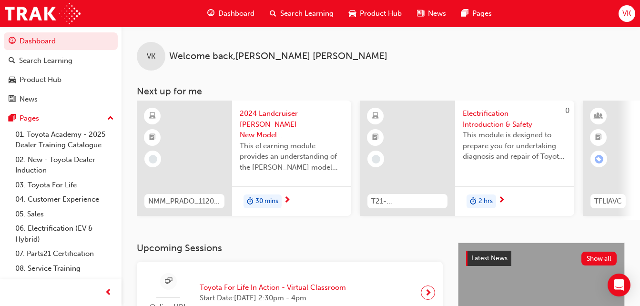
click at [622, 13] on div "VK" at bounding box center [627, 13] width 17 height 17
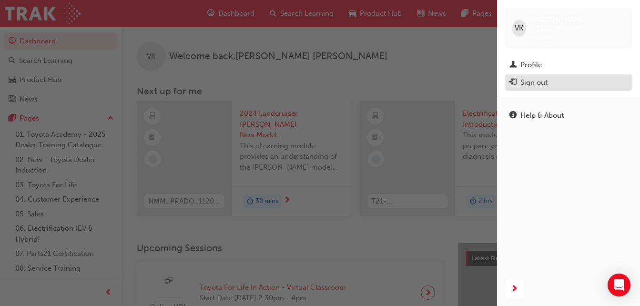
click at [538, 77] on div "Sign out" at bounding box center [534, 82] width 27 height 11
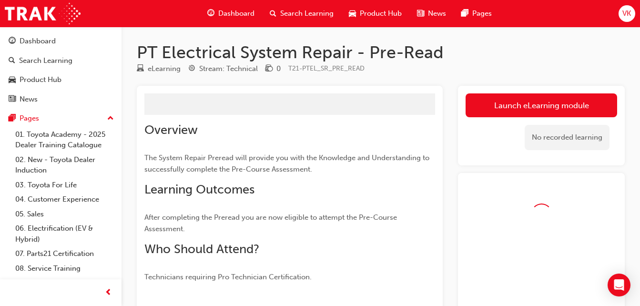
click at [500, 101] on link "Launch eLearning module" at bounding box center [542, 105] width 152 height 24
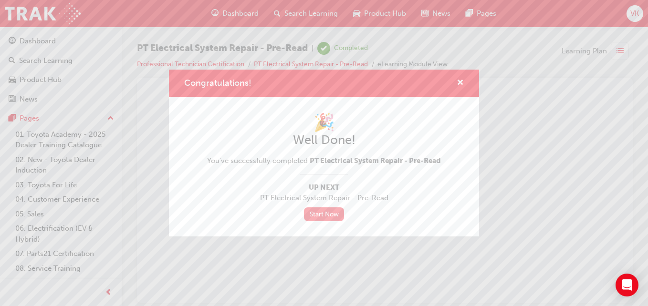
click at [330, 213] on link "Start Now" at bounding box center [324, 214] width 40 height 14
click at [316, 216] on link "Start Now" at bounding box center [324, 214] width 40 height 14
click at [334, 215] on link "Start Now" at bounding box center [324, 214] width 40 height 14
click at [322, 215] on link "Start Now" at bounding box center [324, 214] width 40 height 14
click at [459, 82] on span "cross-icon" at bounding box center [459, 83] width 7 height 9
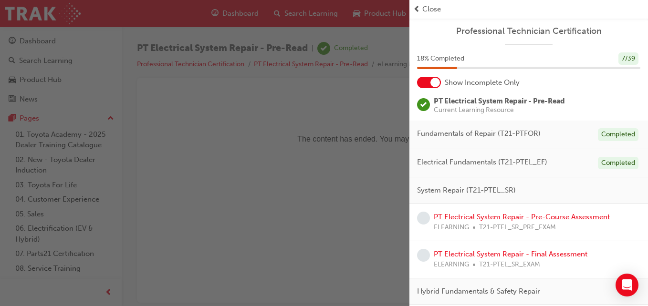
click at [494, 218] on link "PT Electrical System Repair - Pre-Course Assessment" at bounding box center [521, 217] width 176 height 9
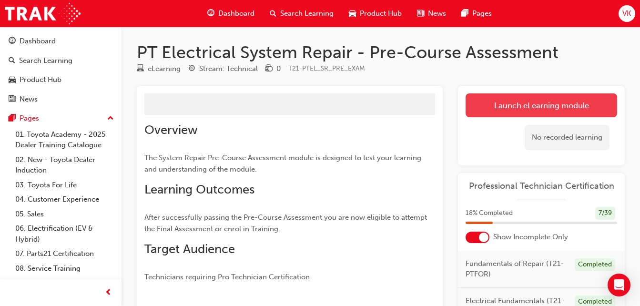
click at [515, 102] on link "Launch eLearning module" at bounding box center [542, 105] width 152 height 24
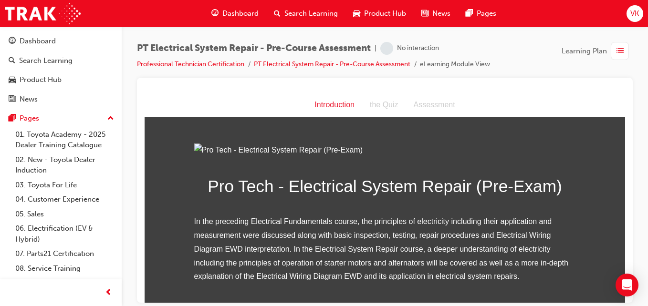
scroll to position [135, 0]
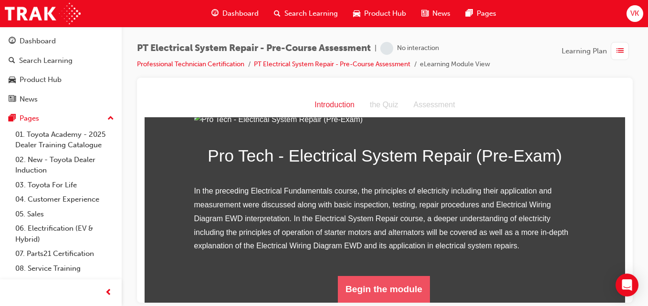
click at [394, 281] on button "Begin the module" at bounding box center [384, 289] width 92 height 27
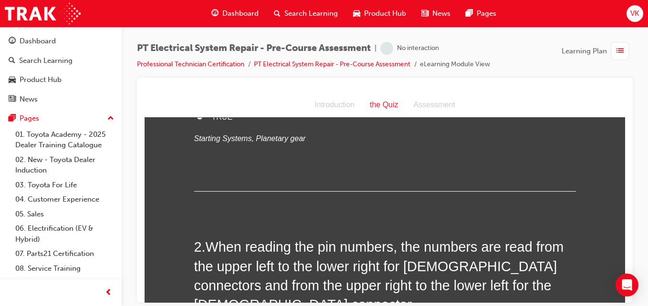
scroll to position [0, 0]
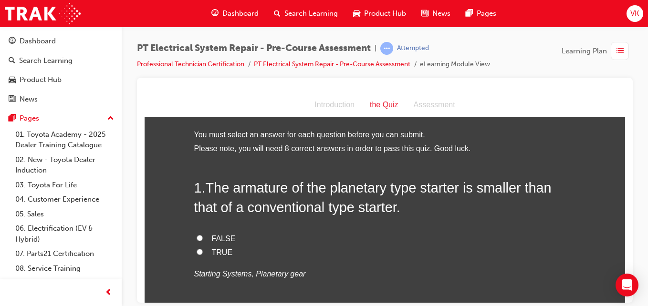
click at [197, 250] on input "TRUE" at bounding box center [199, 251] width 6 height 6
radio input "true"
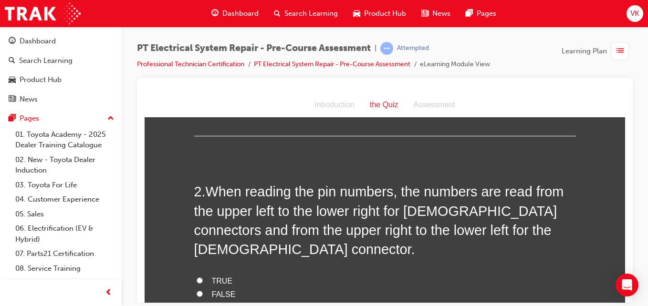
scroll to position [238, 0]
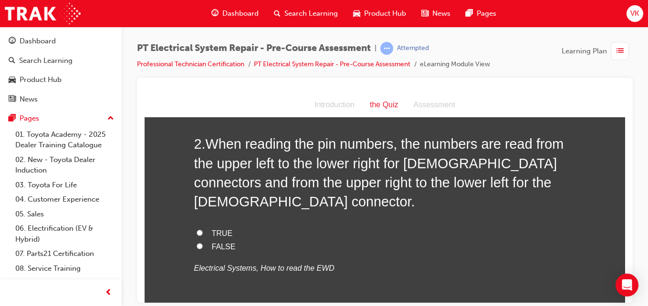
click at [196, 229] on input "TRUE" at bounding box center [199, 232] width 6 height 6
radio input "true"
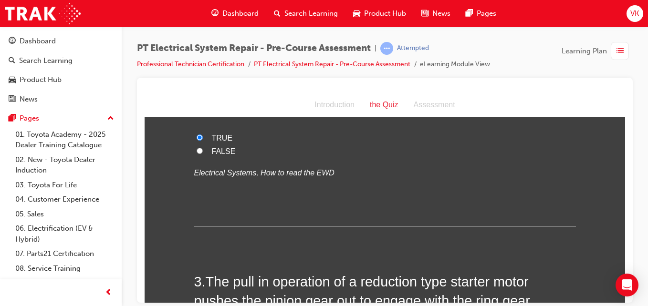
scroll to position [429, 0]
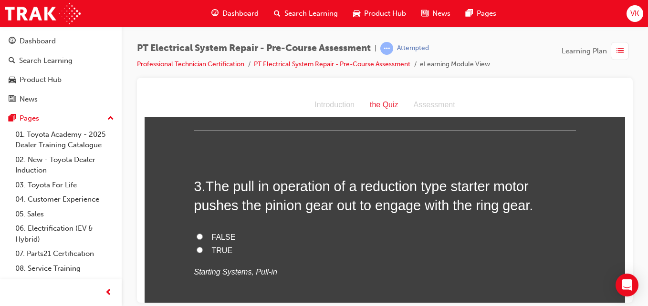
click at [196, 247] on input "TRUE" at bounding box center [199, 250] width 6 height 6
radio input "true"
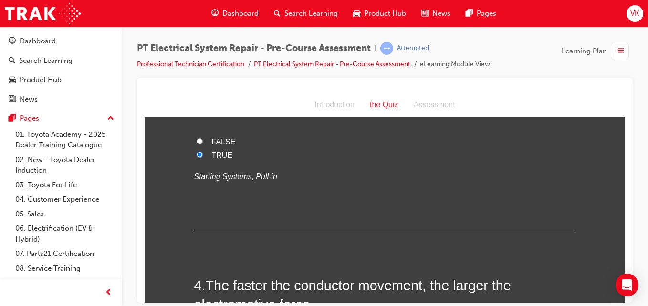
scroll to position [620, 0]
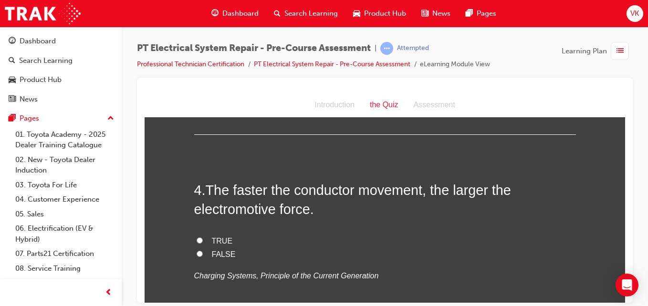
click at [196, 237] on input "TRUE" at bounding box center [199, 240] width 6 height 6
radio input "true"
click at [196, 250] on input "FALSE" at bounding box center [199, 253] width 6 height 6
radio input "true"
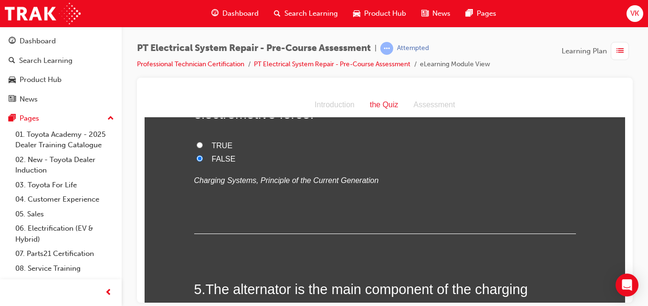
scroll to position [811, 0]
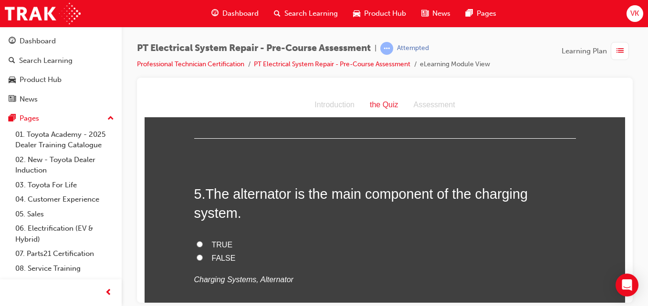
click at [194, 238] on label "TRUE" at bounding box center [384, 245] width 381 height 14
click at [196, 241] on input "TRUE" at bounding box center [199, 244] width 6 height 6
radio input "true"
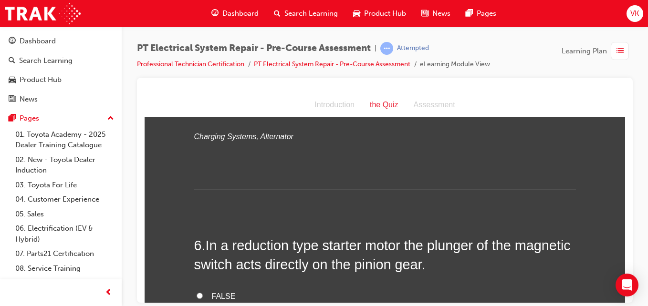
scroll to position [1001, 0]
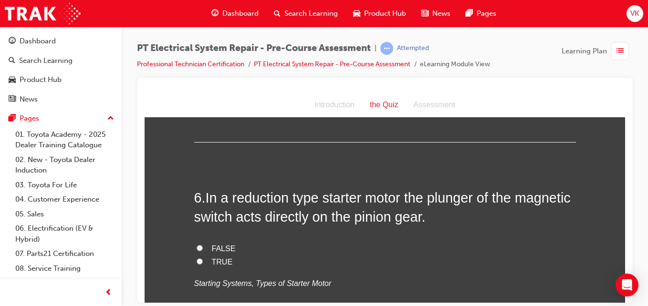
click at [196, 258] on input "TRUE" at bounding box center [199, 261] width 6 height 6
radio input "true"
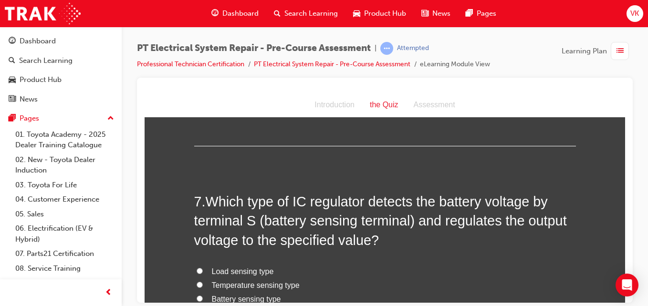
scroll to position [1240, 0]
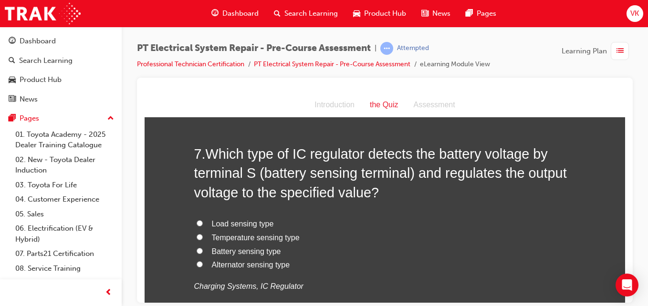
click at [196, 220] on input "Load sensing type" at bounding box center [199, 223] width 6 height 6
radio input "true"
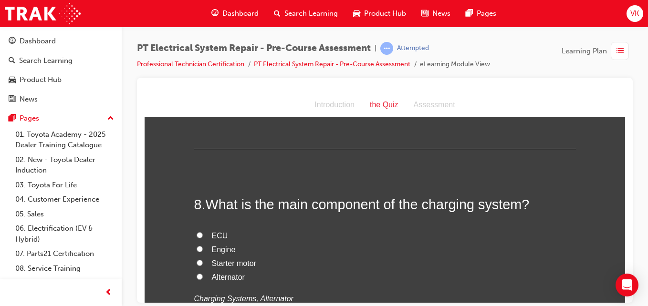
scroll to position [1478, 0]
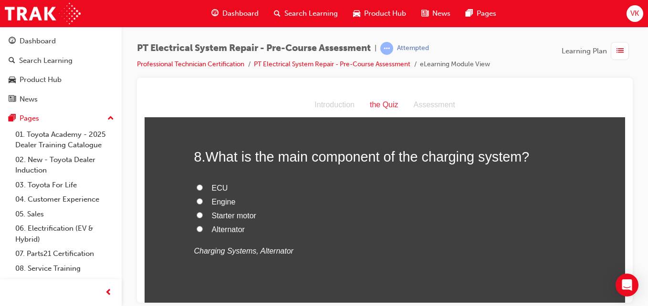
click at [196, 212] on input "Starter motor" at bounding box center [199, 215] width 6 height 6
radio input "true"
click at [196, 226] on input "Alternator" at bounding box center [199, 229] width 6 height 6
radio input "true"
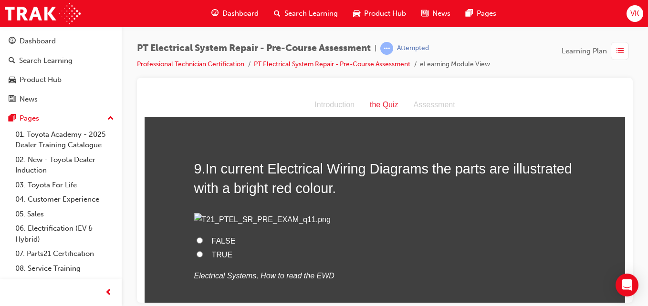
scroll to position [1717, 0]
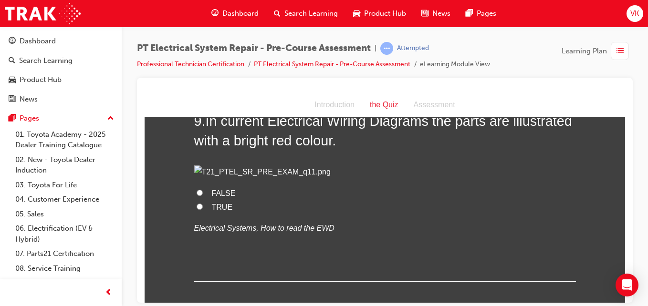
click at [196, 209] on input "TRUE" at bounding box center [199, 206] width 6 height 6
radio input "true"
drag, startPoint x: 266, startPoint y: 240, endPoint x: 253, endPoint y: 243, distance: 13.3
click at [253, 214] on label "TRUE" at bounding box center [384, 207] width 381 height 14
click at [203, 209] on input "TRUE" at bounding box center [199, 206] width 6 height 6
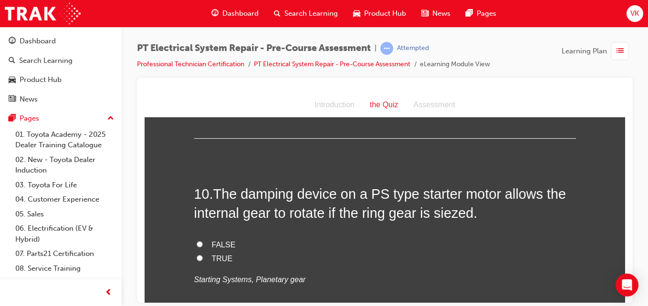
scroll to position [1907, 0]
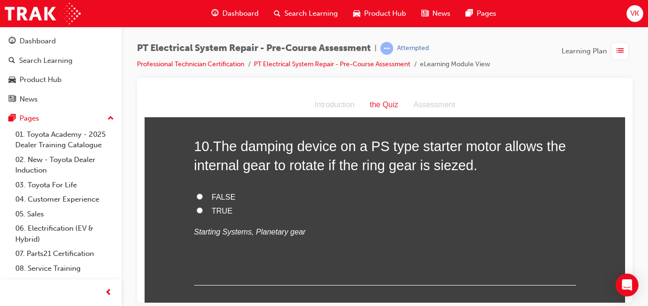
click at [196, 213] on input "TRUE" at bounding box center [199, 210] width 6 height 6
radio input "true"
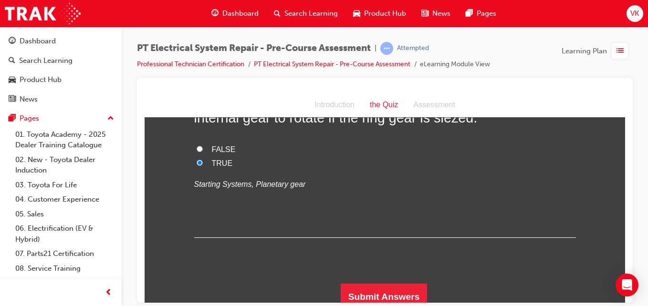
scroll to position [2004, 0]
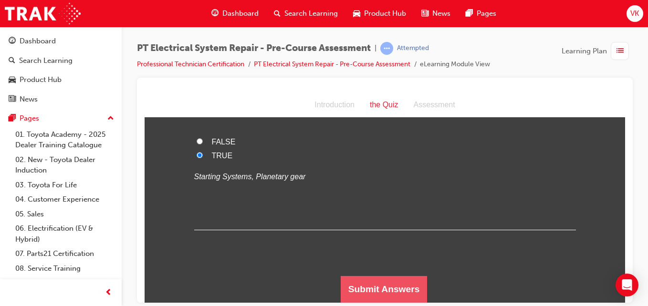
click at [371, 287] on button "Submit Answers" at bounding box center [383, 289] width 87 height 27
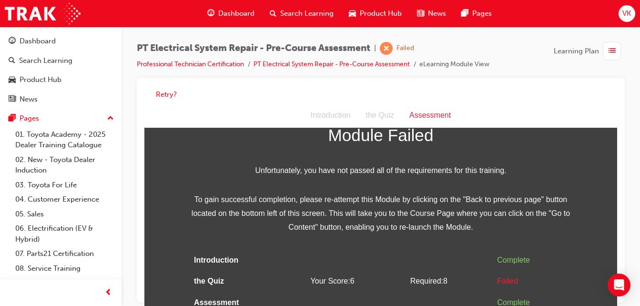
scroll to position [7, 0]
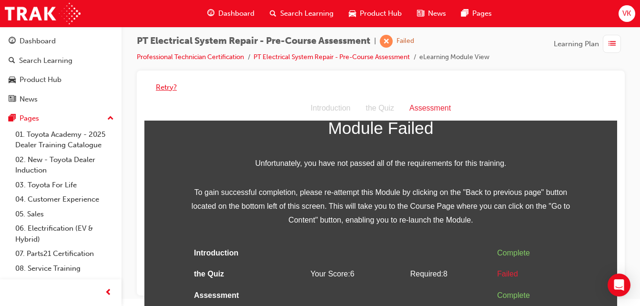
click at [174, 90] on button "Retry?" at bounding box center [166, 87] width 21 height 11
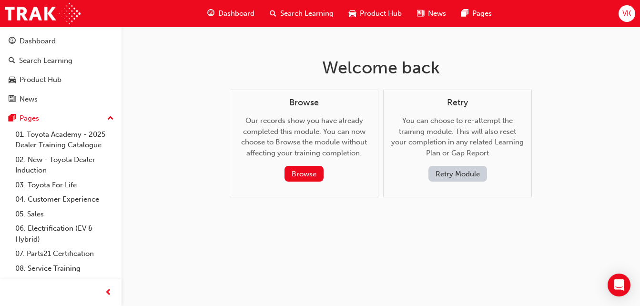
scroll to position [0, 0]
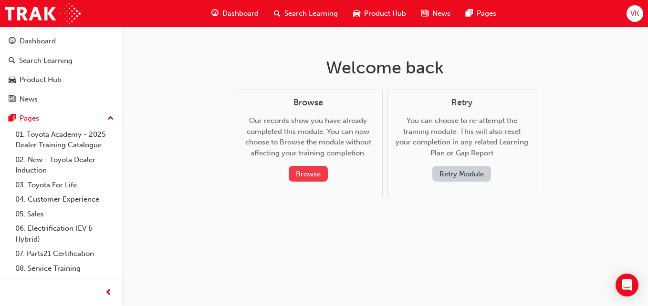
click at [317, 174] on button "Browse" at bounding box center [307, 174] width 39 height 16
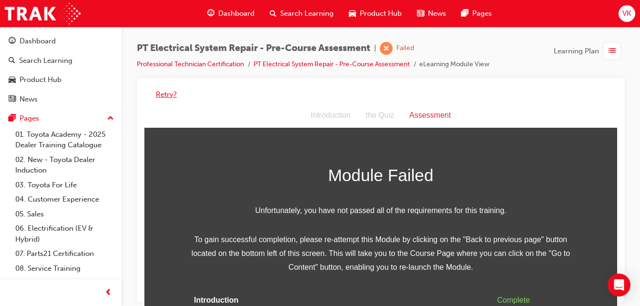
click at [171, 95] on button "Retry?" at bounding box center [166, 94] width 21 height 11
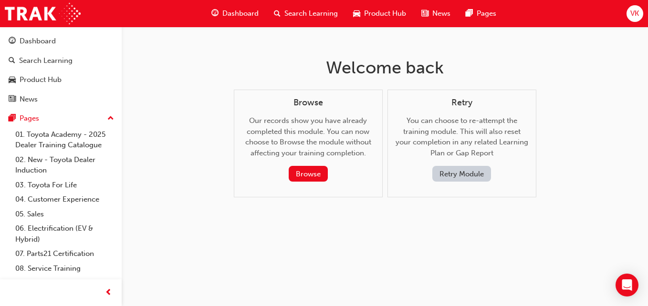
click at [457, 173] on button "Retry Module" at bounding box center [461, 174] width 59 height 16
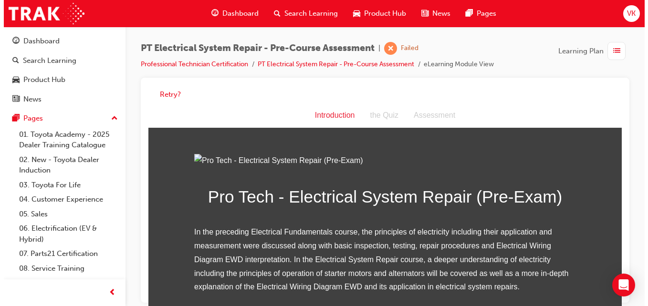
scroll to position [135, 0]
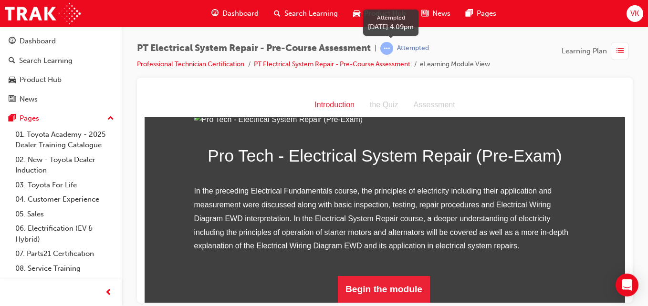
click at [391, 49] on span "learningRecordVerb_ATTEMPT-icon" at bounding box center [386, 48] width 13 height 13
